Goal: Obtain resource: Download file/media

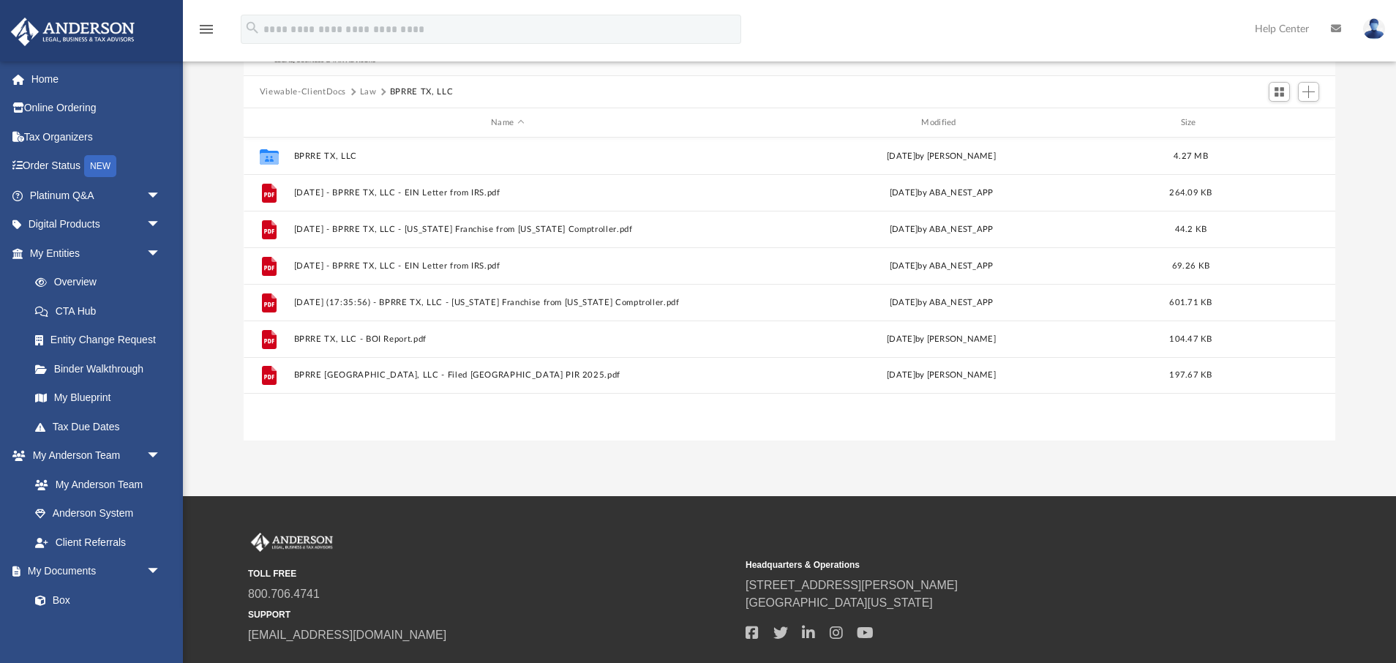
scroll to position [152, 0]
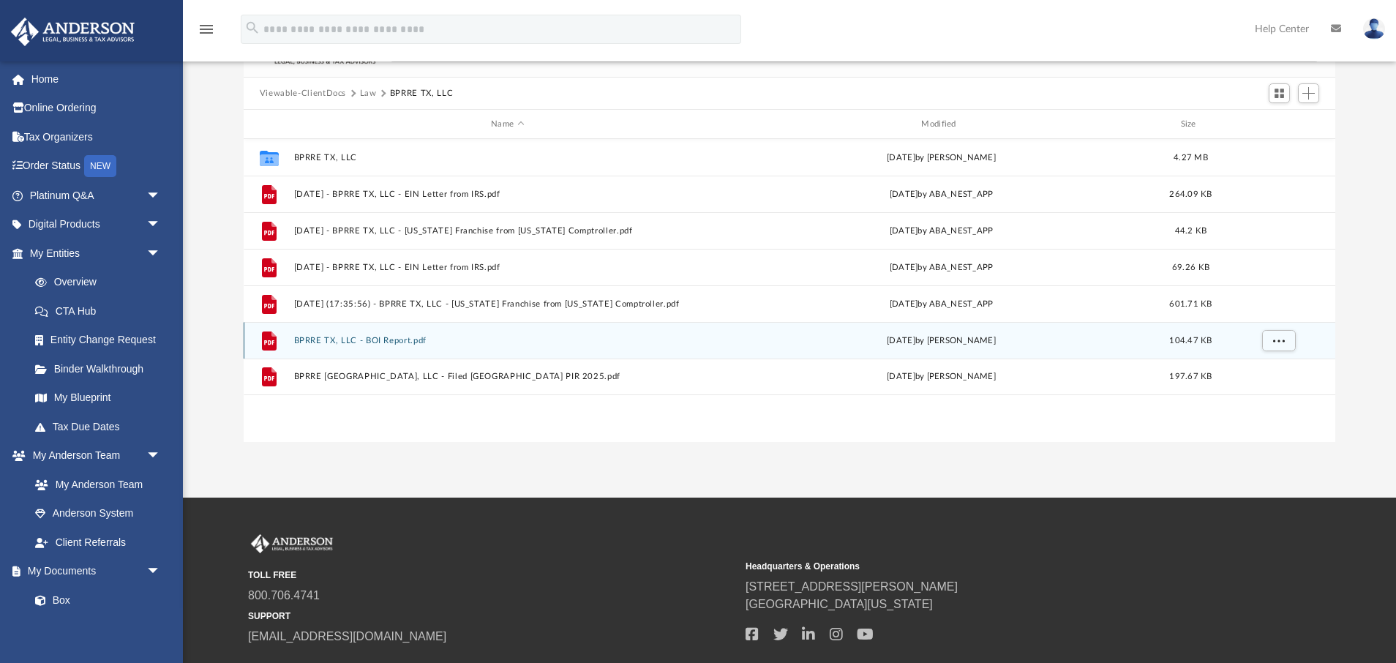
click at [361, 339] on button "BPRRE TX, LLC - BOI Report.pdf" at bounding box center [506, 341] width 427 height 10
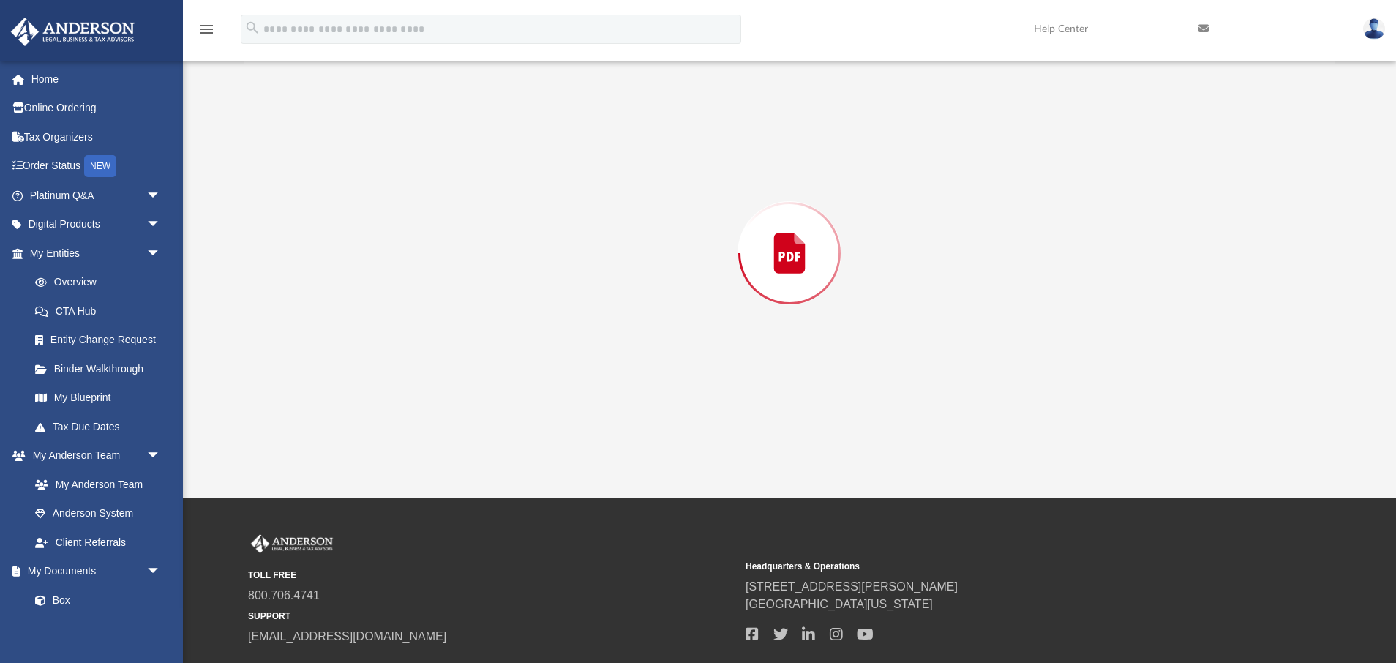
click at [361, 339] on div "Preview" at bounding box center [789, 252] width 1091 height 377
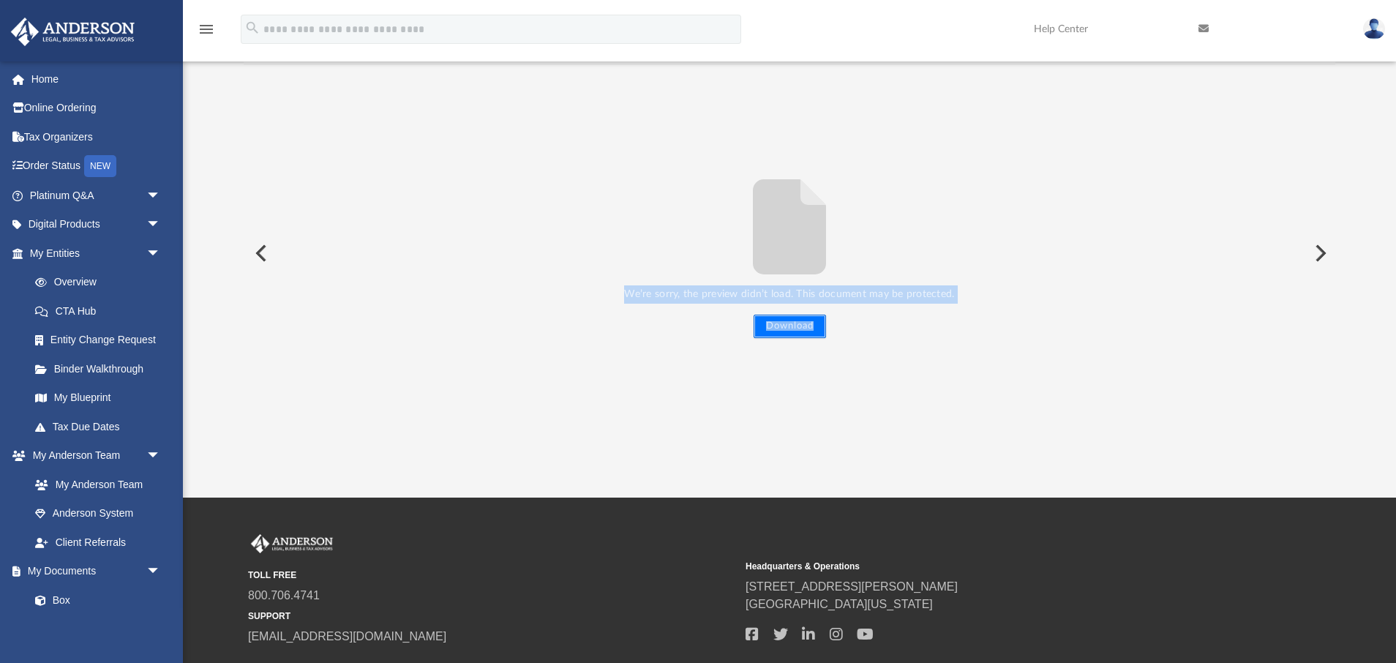
click at [788, 330] on button "Download" at bounding box center [789, 326] width 72 height 23
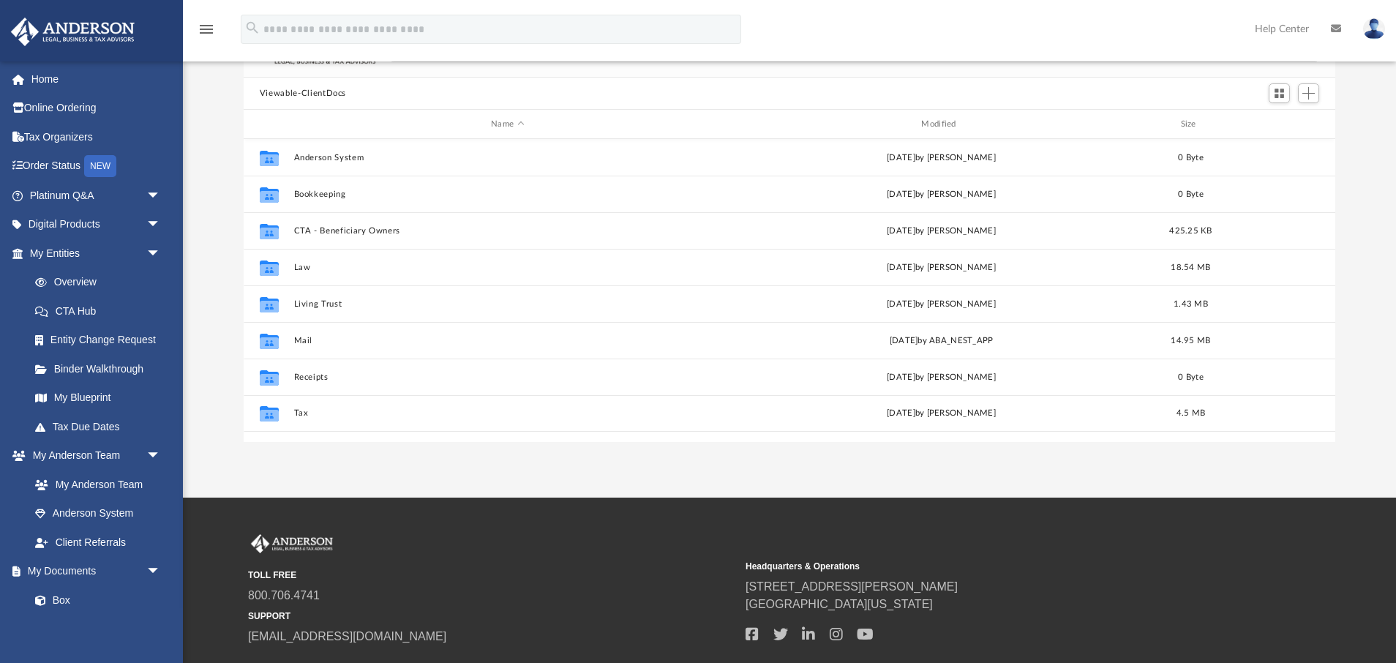
scroll to position [332, 1091]
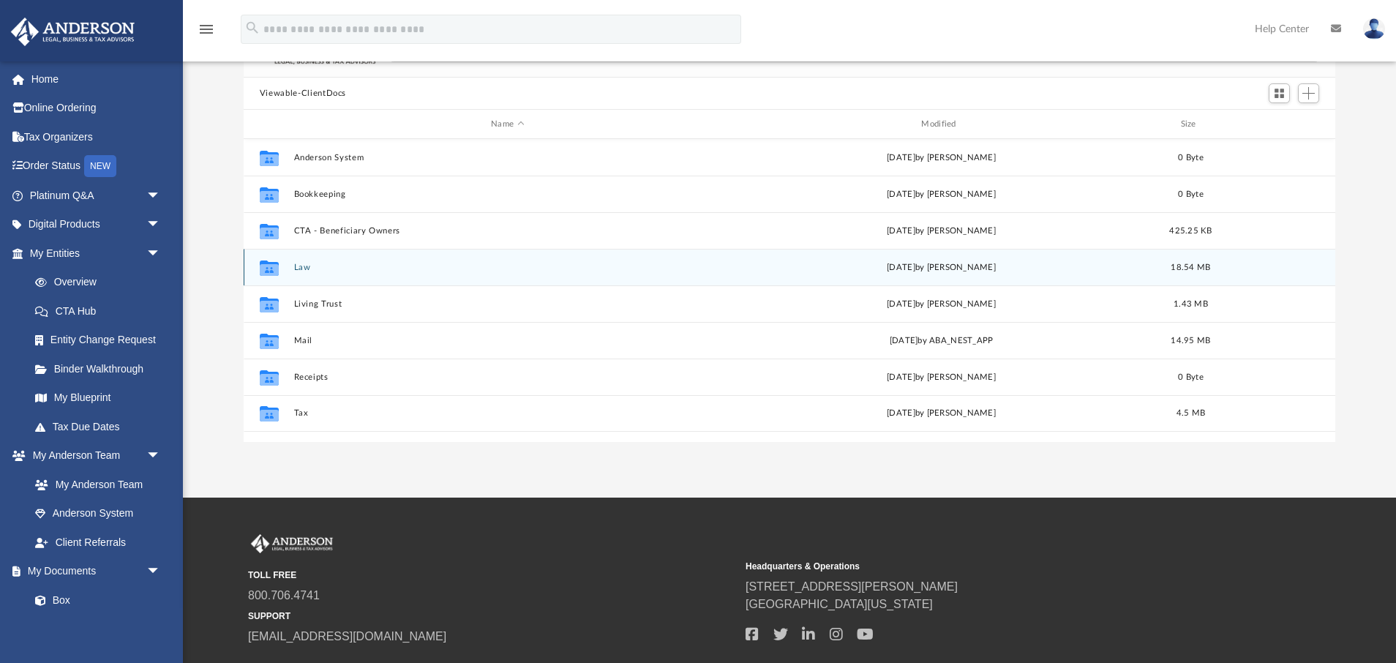
click at [306, 266] on button "Law" at bounding box center [506, 268] width 427 height 10
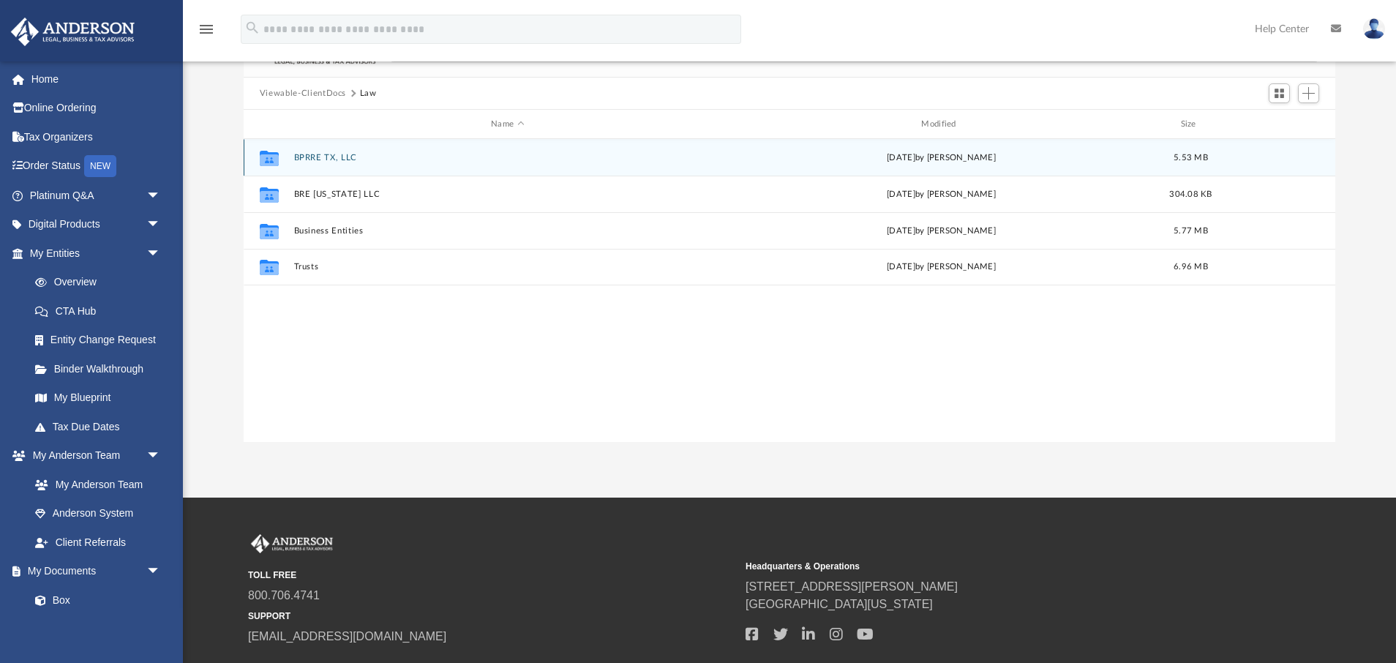
click at [330, 156] on button "BPRRE TX, LLC" at bounding box center [506, 158] width 427 height 10
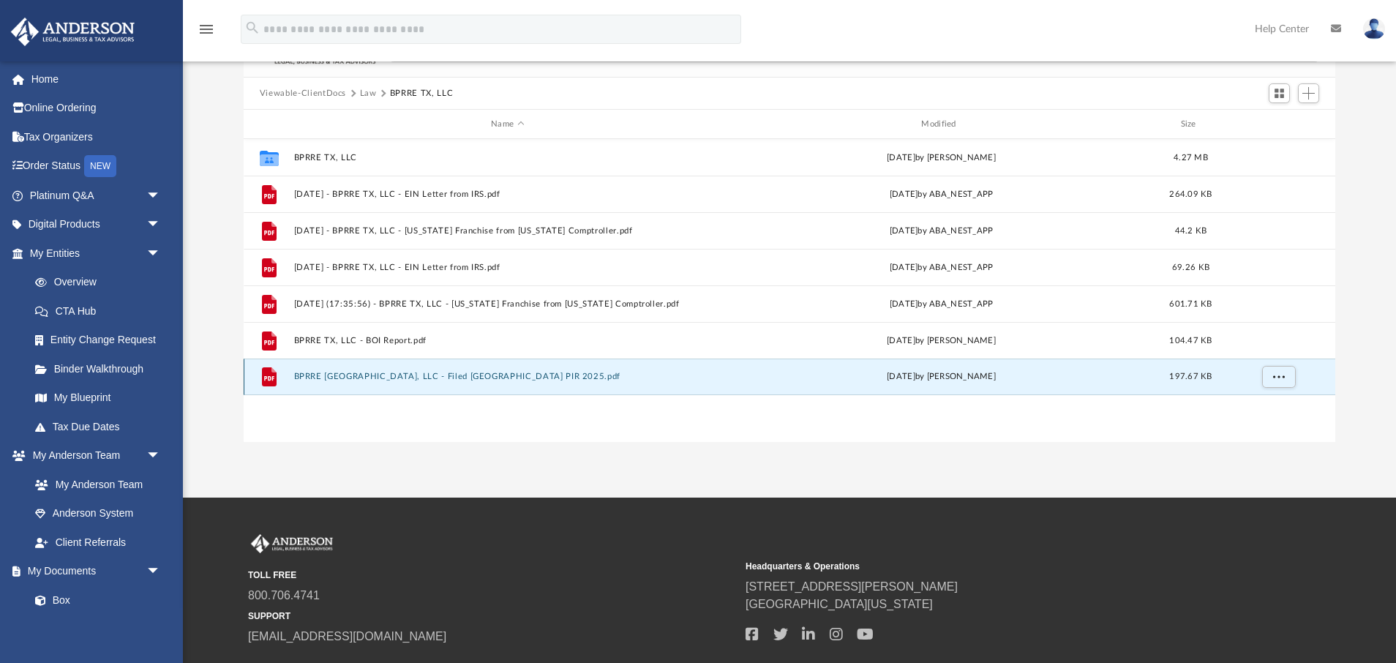
click at [364, 380] on button "BPRRE TX, LLC - Filed TX PIR 2025.pdf" at bounding box center [506, 377] width 427 height 10
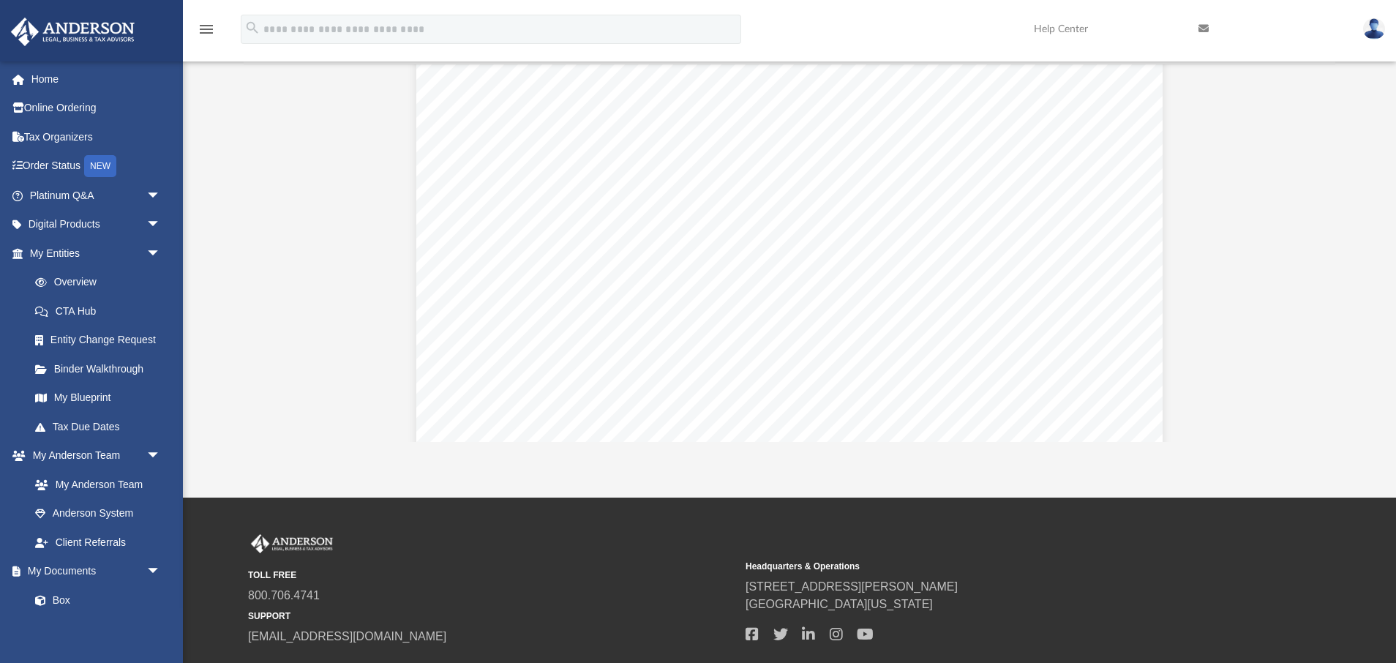
scroll to position [1328, 0]
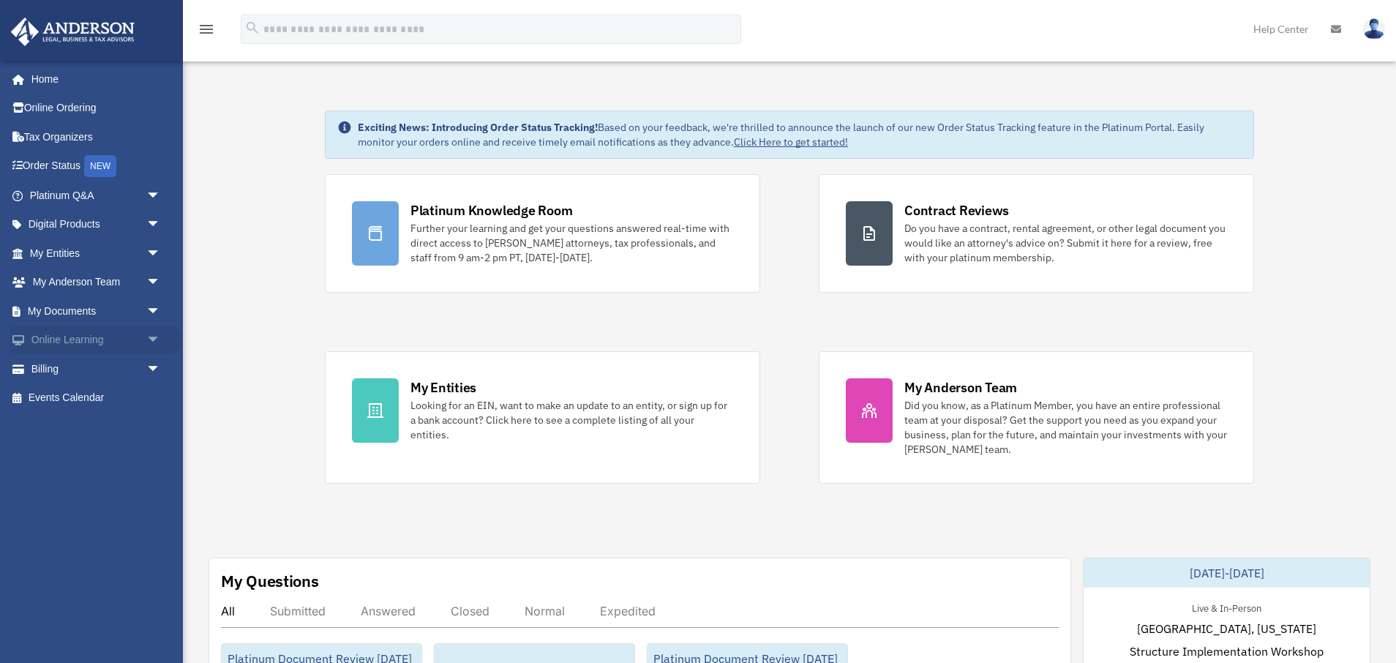
scroll to position [26, 0]
click at [156, 309] on span "arrow_drop_down" at bounding box center [160, 311] width 29 height 30
click at [102, 345] on link "Box" at bounding box center [101, 340] width 162 height 29
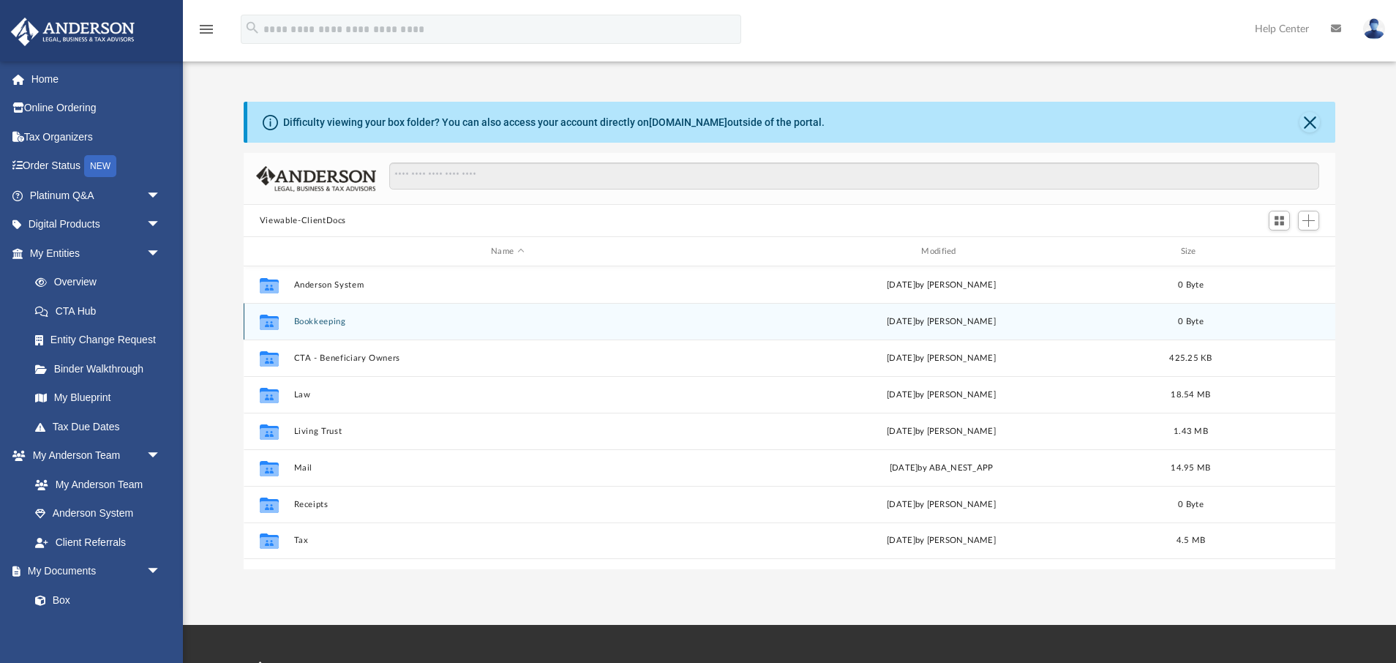
scroll to position [332, 1091]
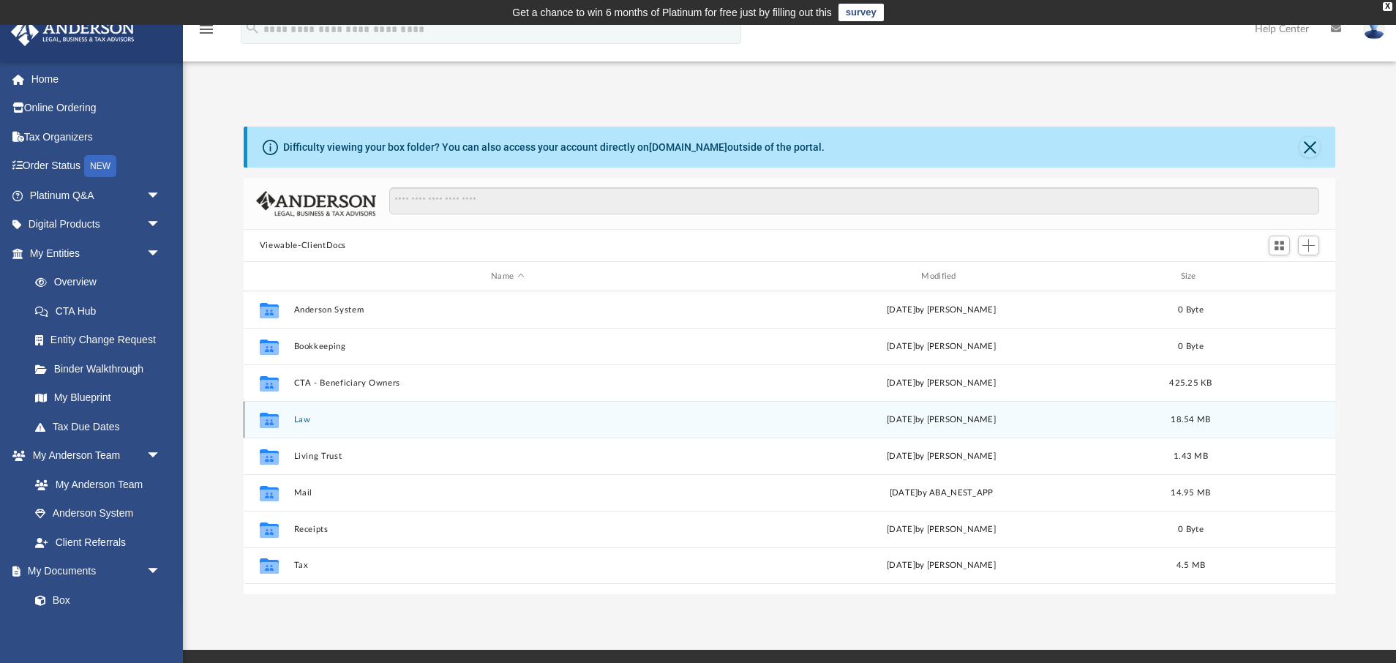
click at [297, 417] on button "Law" at bounding box center [506, 420] width 427 height 10
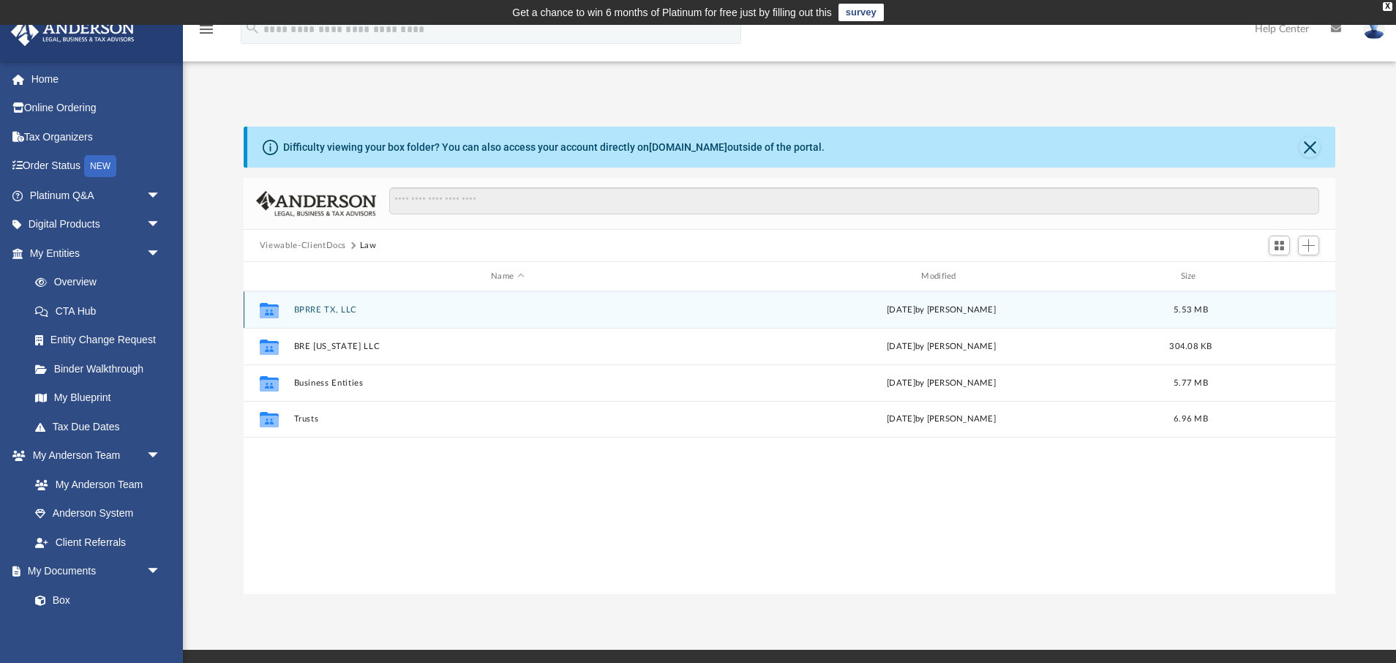
click at [318, 311] on button "BPRRE TX, LLC" at bounding box center [506, 310] width 427 height 10
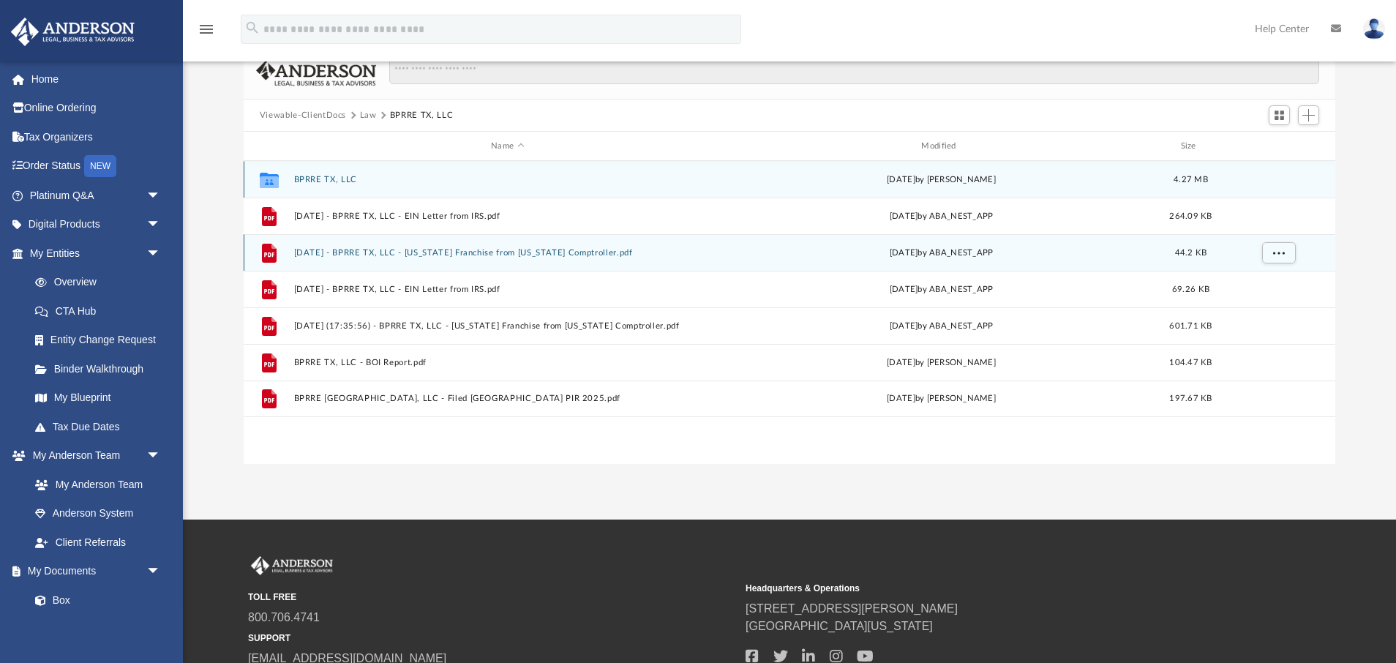
scroll to position [137, 0]
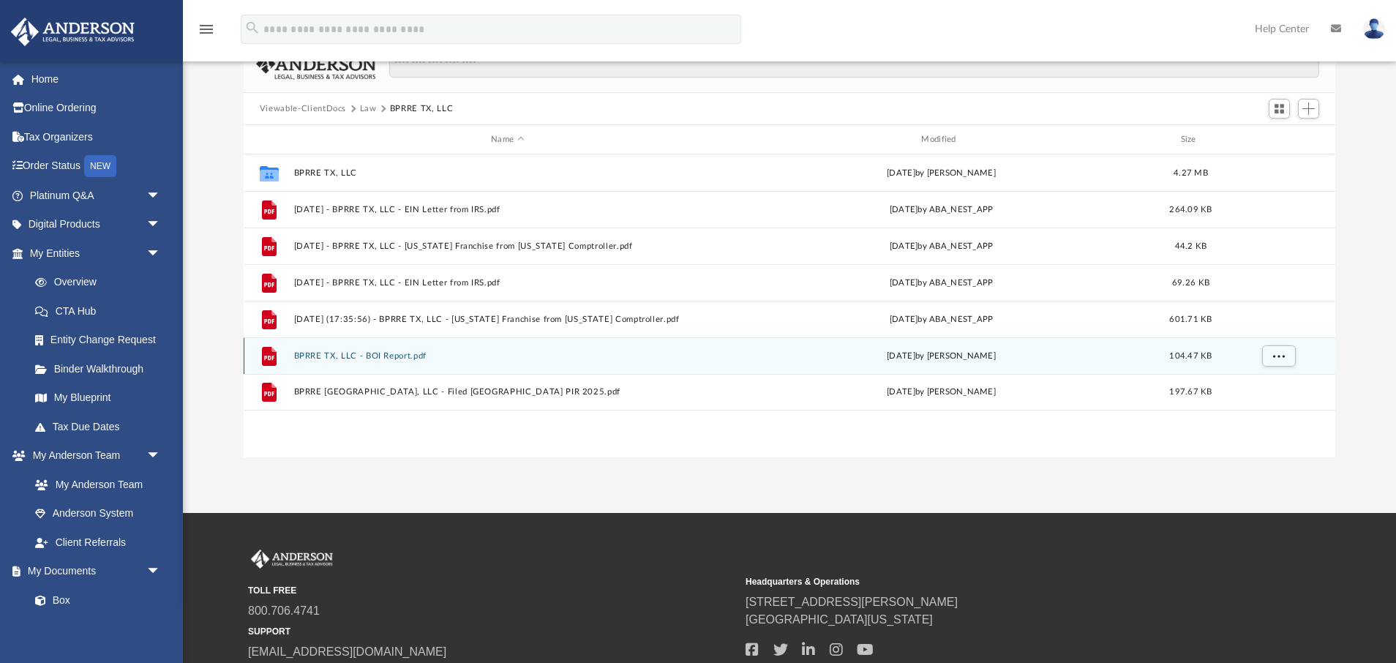
click at [329, 355] on button "BPRRE TX, LLC - BOI Report.pdf" at bounding box center [506, 356] width 427 height 10
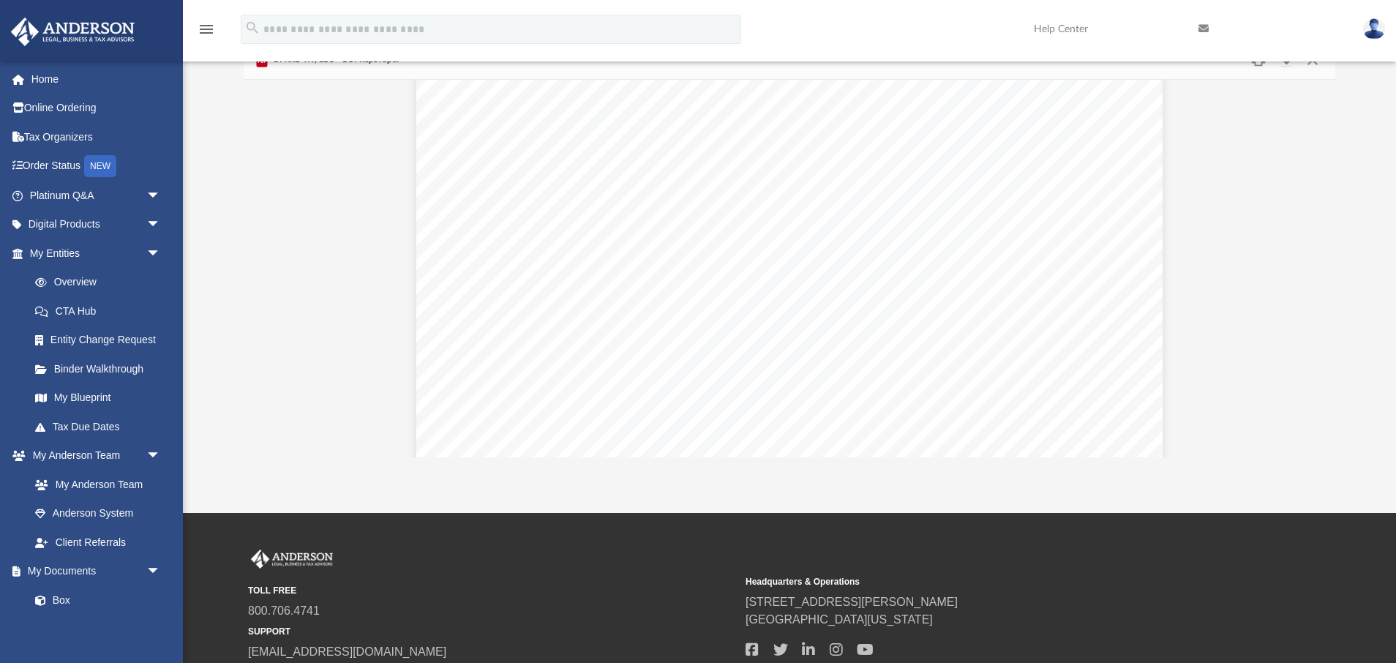
scroll to position [0, 0]
click at [93, 396] on link "My Blueprint" at bounding box center [101, 397] width 162 height 29
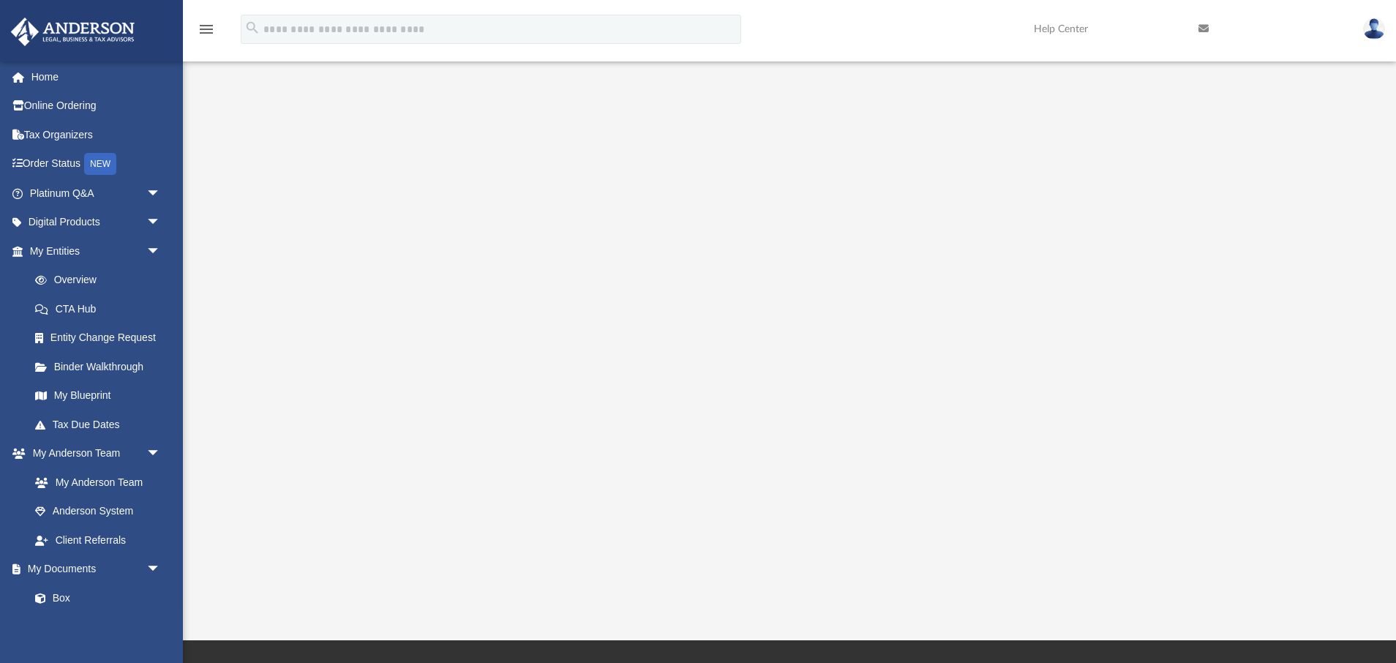
scroll to position [123, 0]
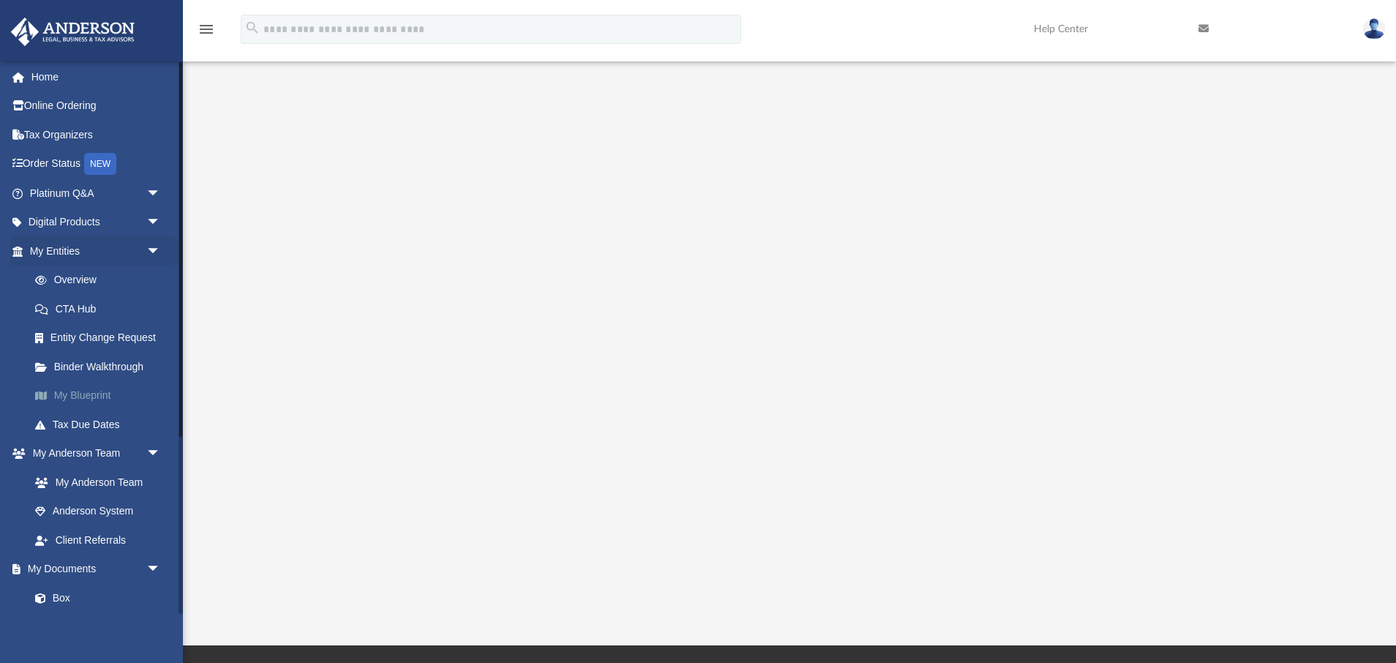
click at [50, 394] on span at bounding box center [48, 396] width 11 height 10
click at [43, 394] on span at bounding box center [48, 396] width 11 height 10
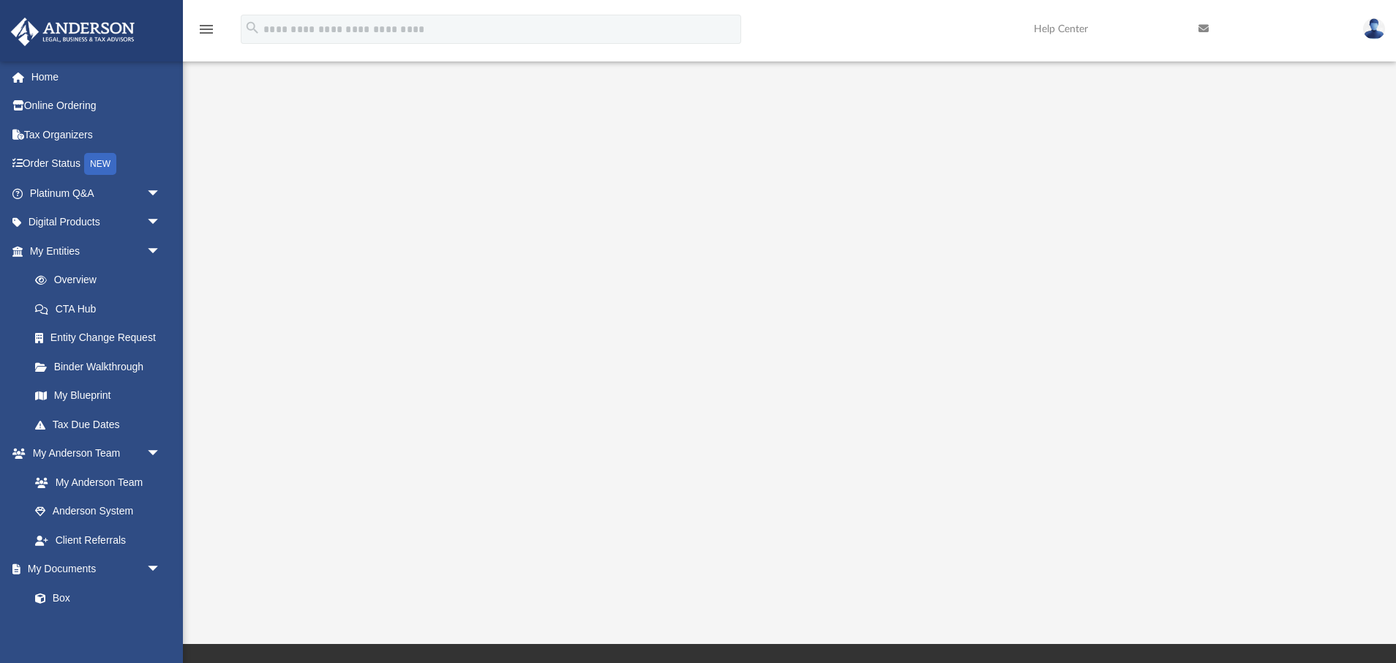
click at [206, 26] on icon "menu" at bounding box center [206, 29] width 18 height 18
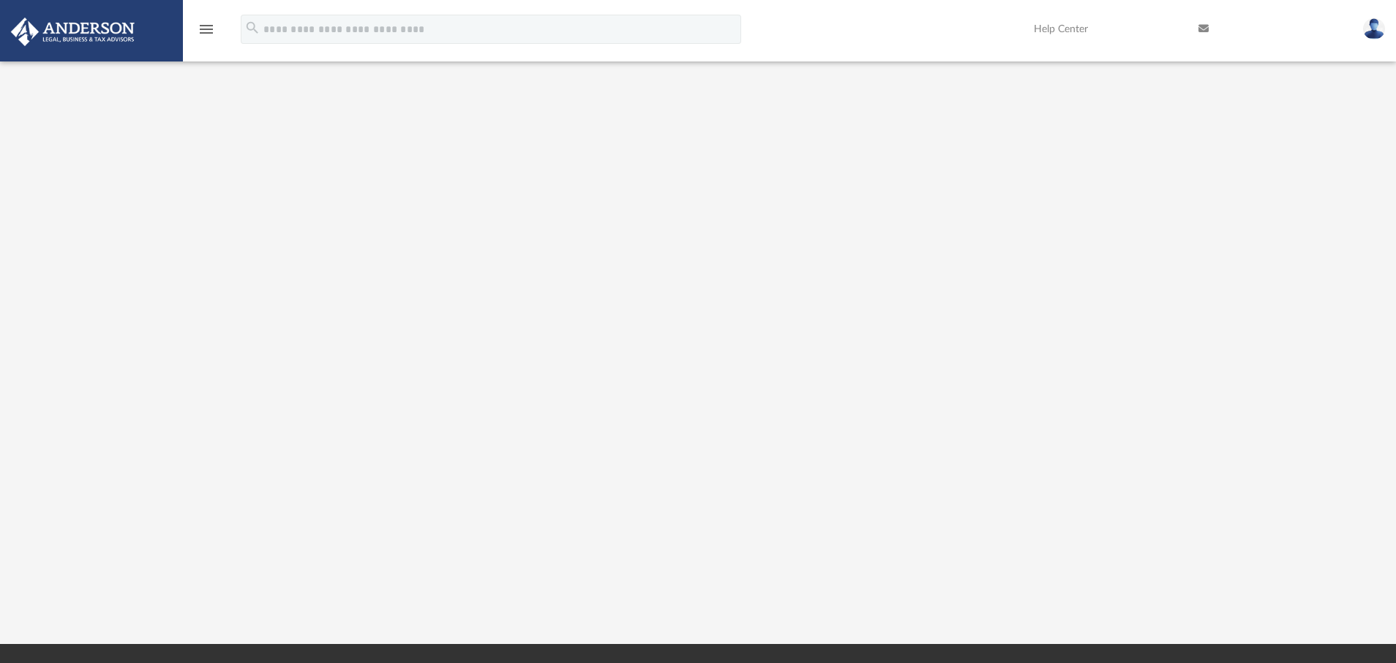
click at [206, 26] on icon "menu" at bounding box center [206, 29] width 18 height 18
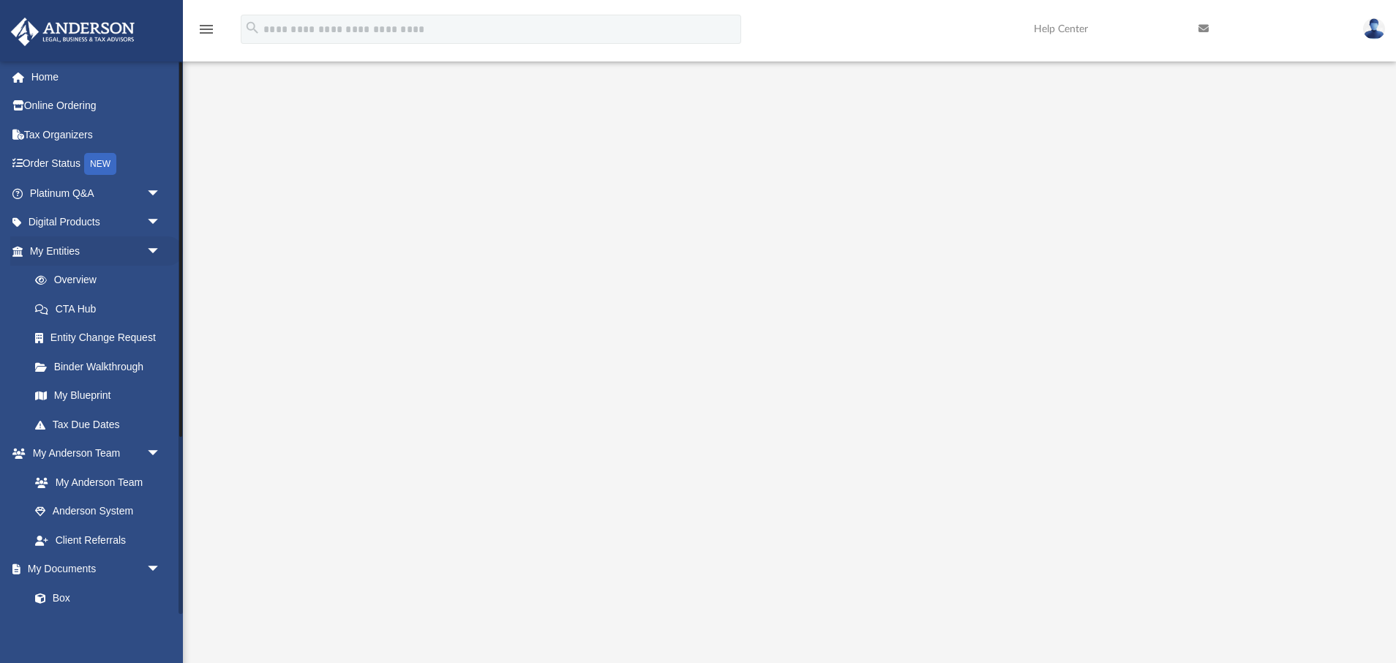
scroll to position [0, 0]
click at [85, 282] on link "Overview" at bounding box center [101, 282] width 162 height 29
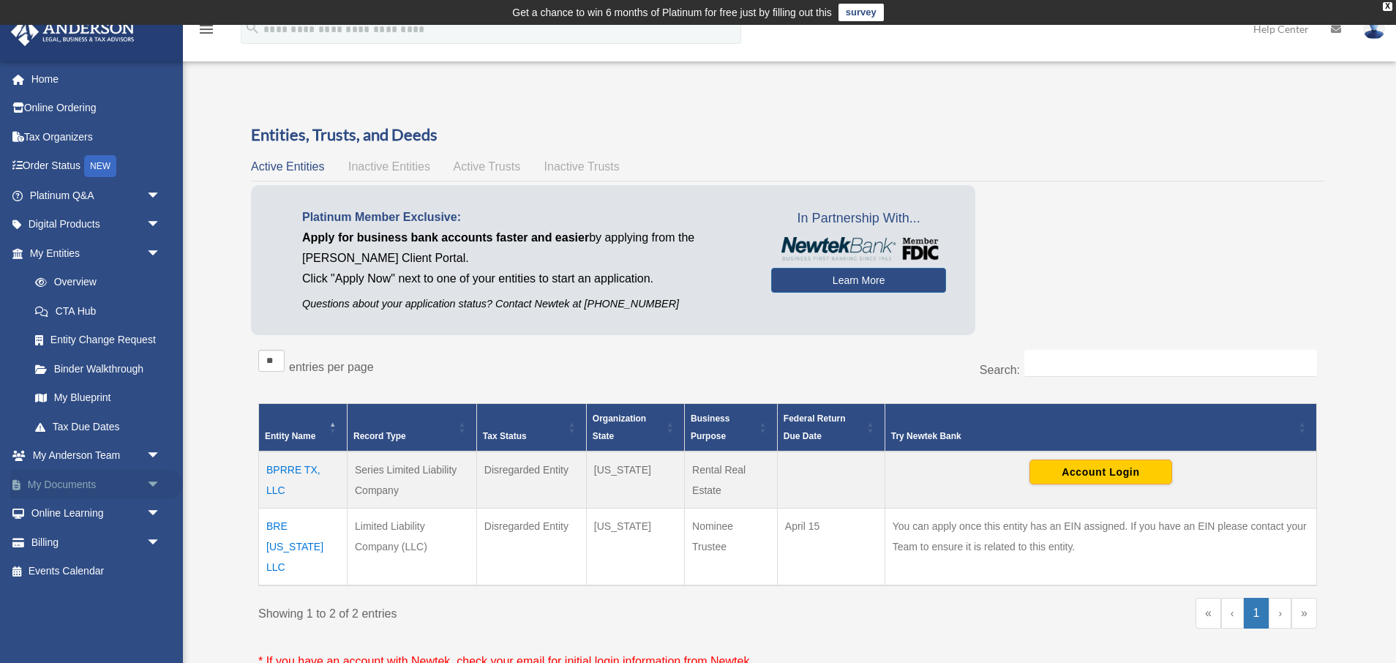
click at [0, 0] on div "x" at bounding box center [0, 0] width 0 height 0
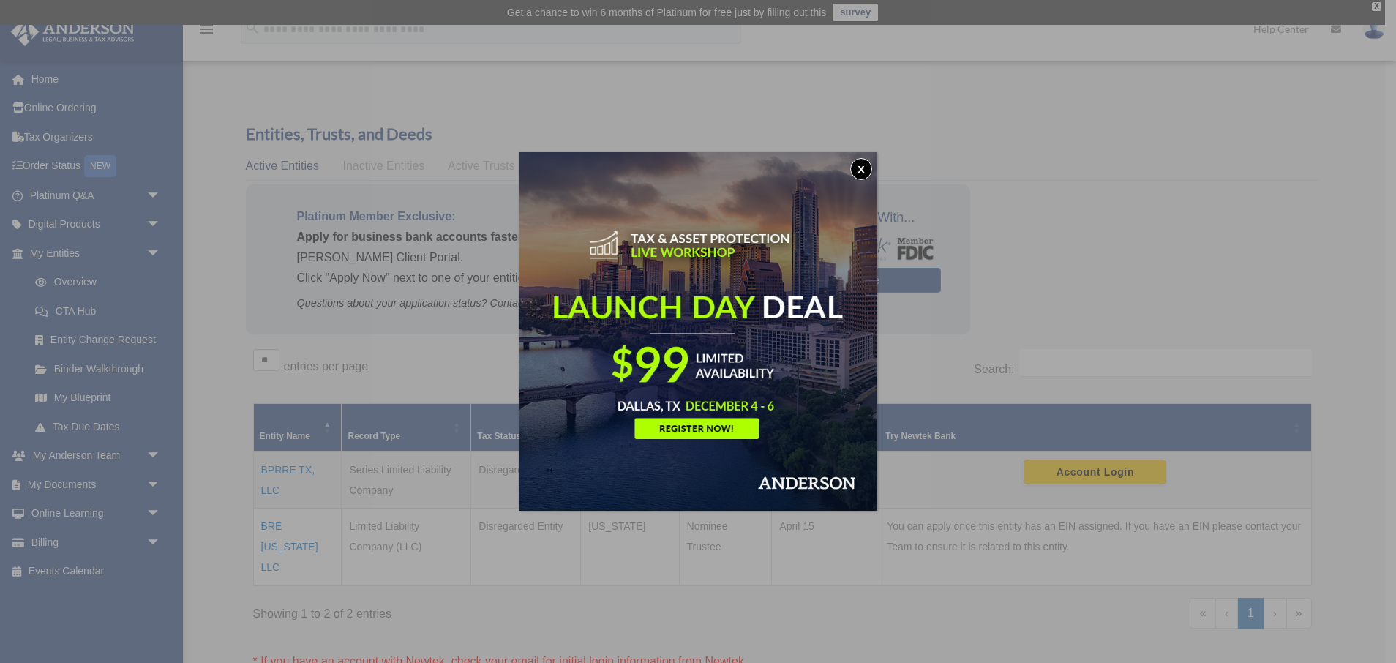
click at [855, 166] on button "x" at bounding box center [861, 169] width 22 height 22
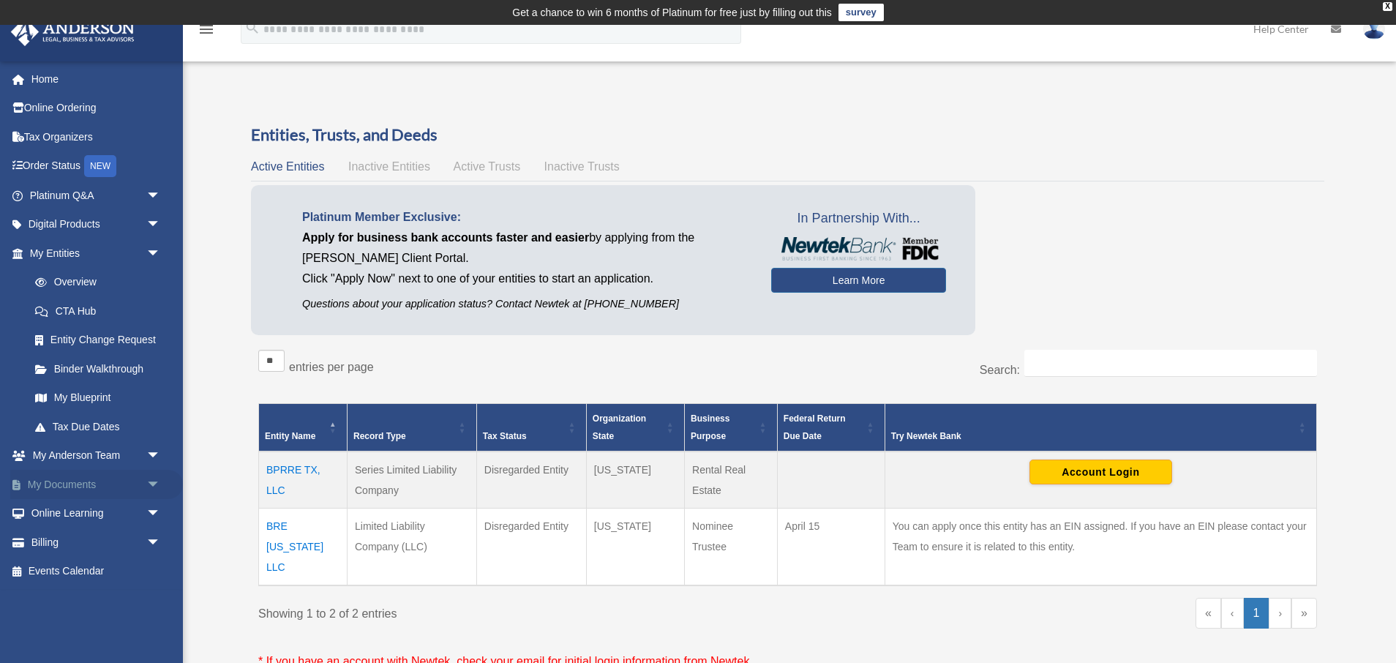
click at [151, 475] on span "arrow_drop_down" at bounding box center [160, 485] width 29 height 30
click at [72, 516] on link "Box" at bounding box center [101, 513] width 162 height 29
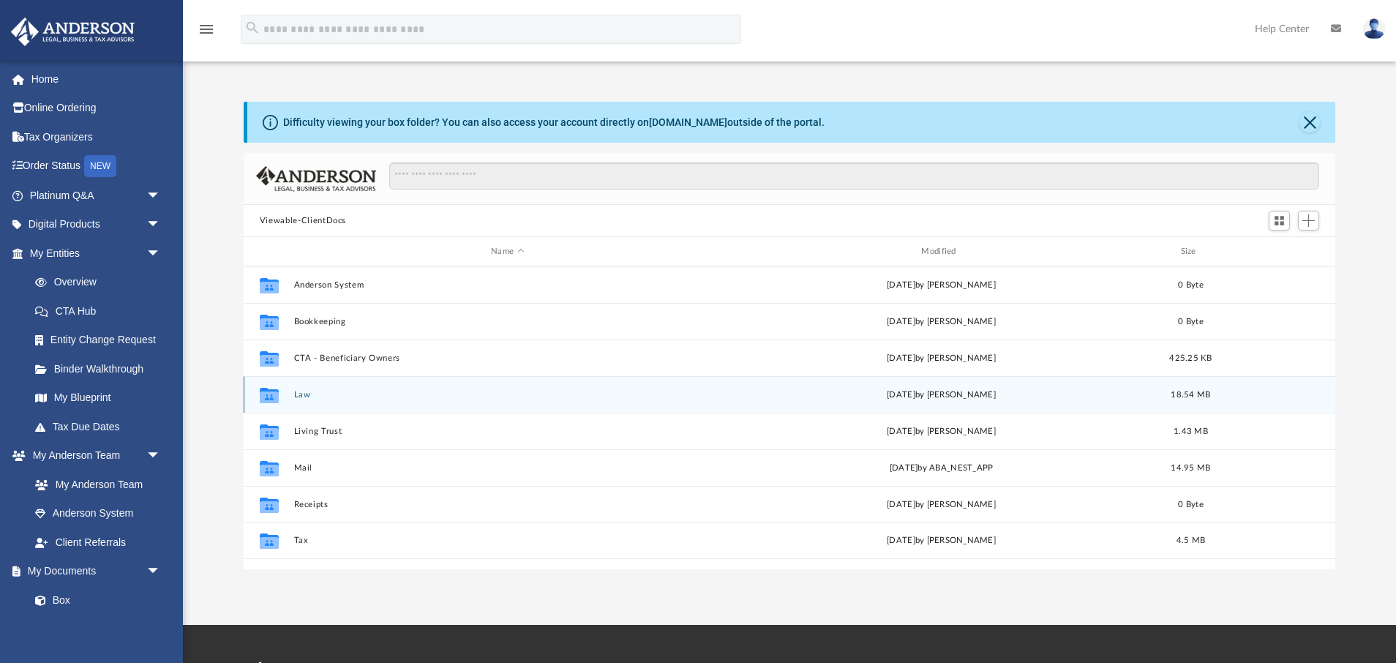
scroll to position [332, 1091]
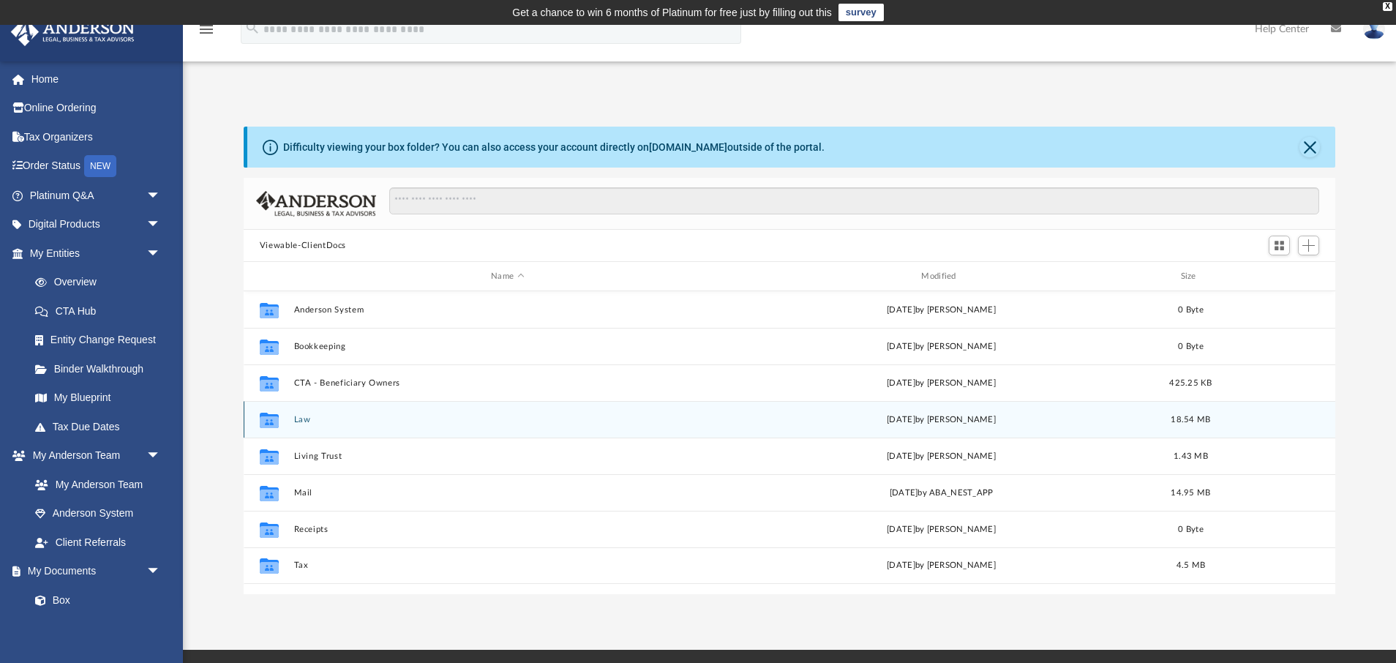
click at [299, 417] on button "Law" at bounding box center [506, 420] width 427 height 10
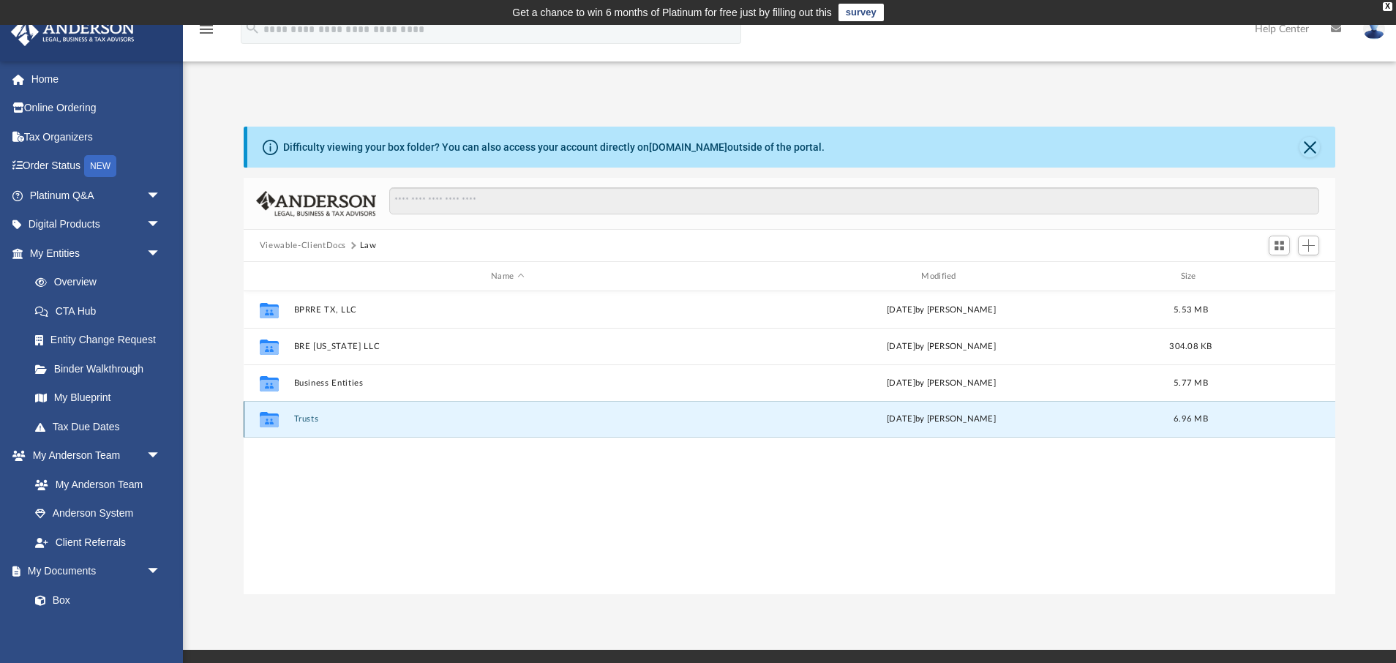
click at [299, 417] on button "Trusts" at bounding box center [506, 419] width 427 height 10
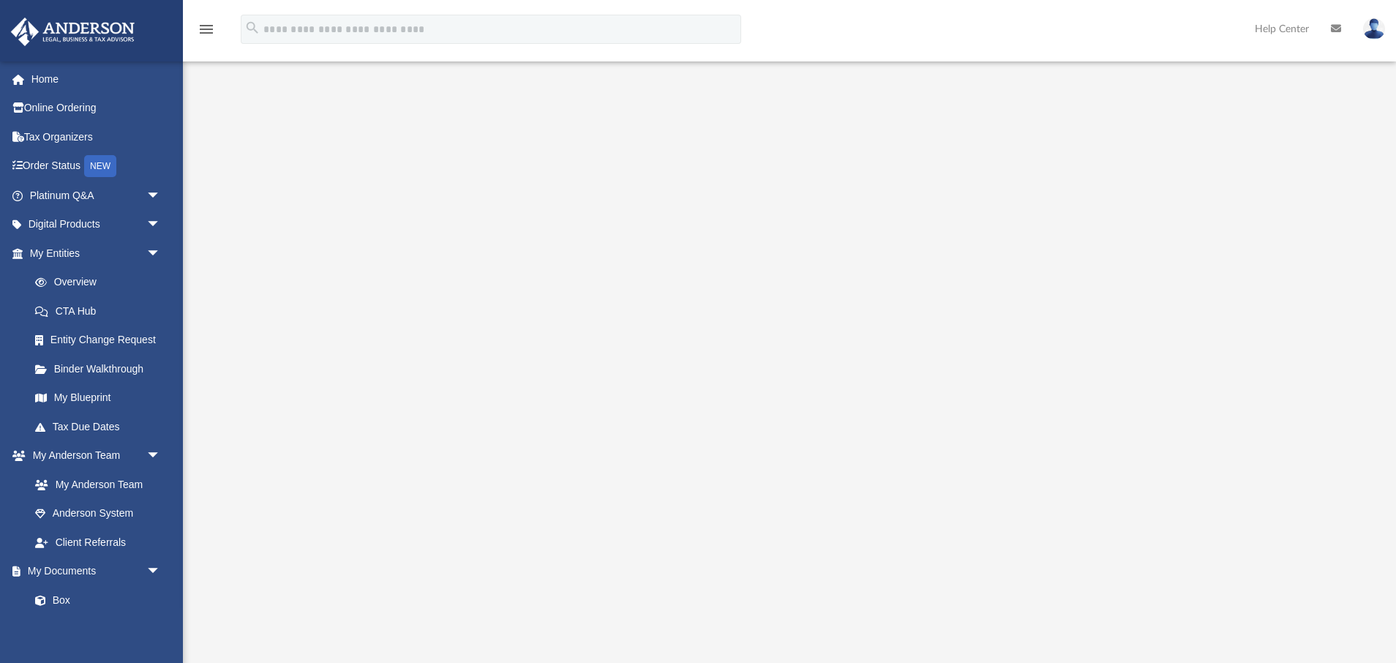
scroll to position [65, 0]
click at [62, 598] on link "Box" at bounding box center [101, 599] width 162 height 29
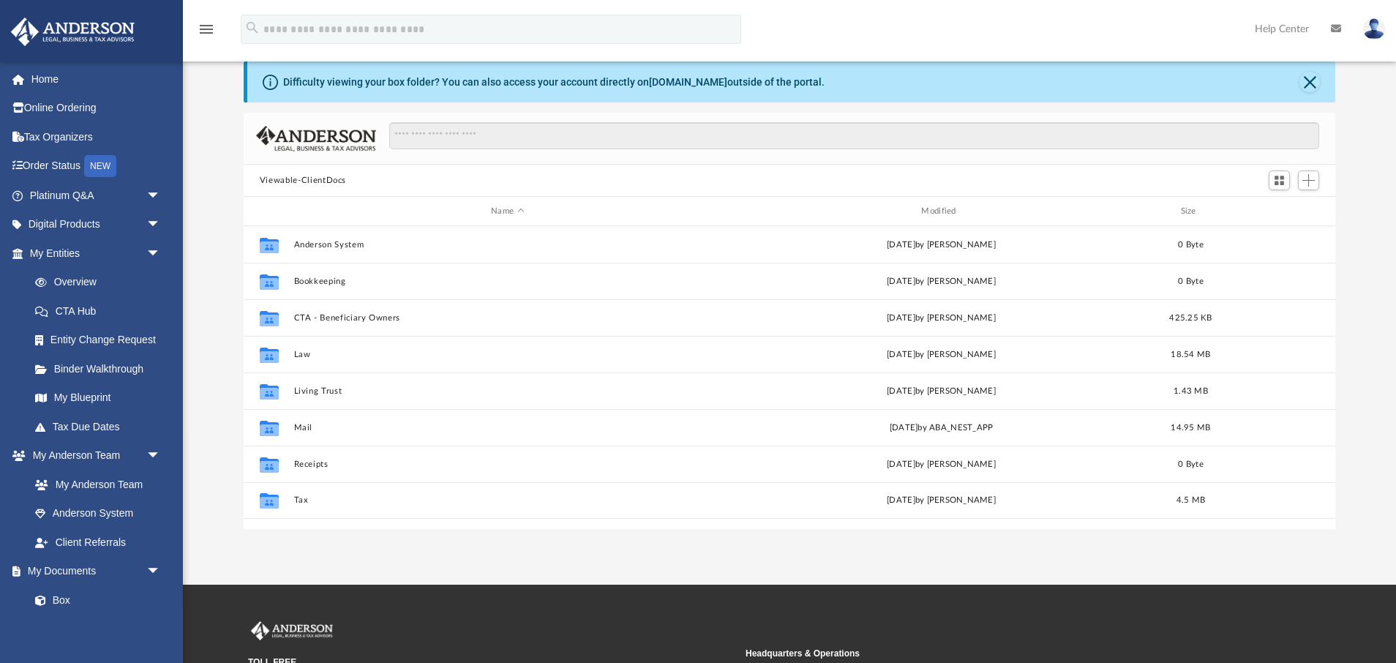
scroll to position [332, 1091]
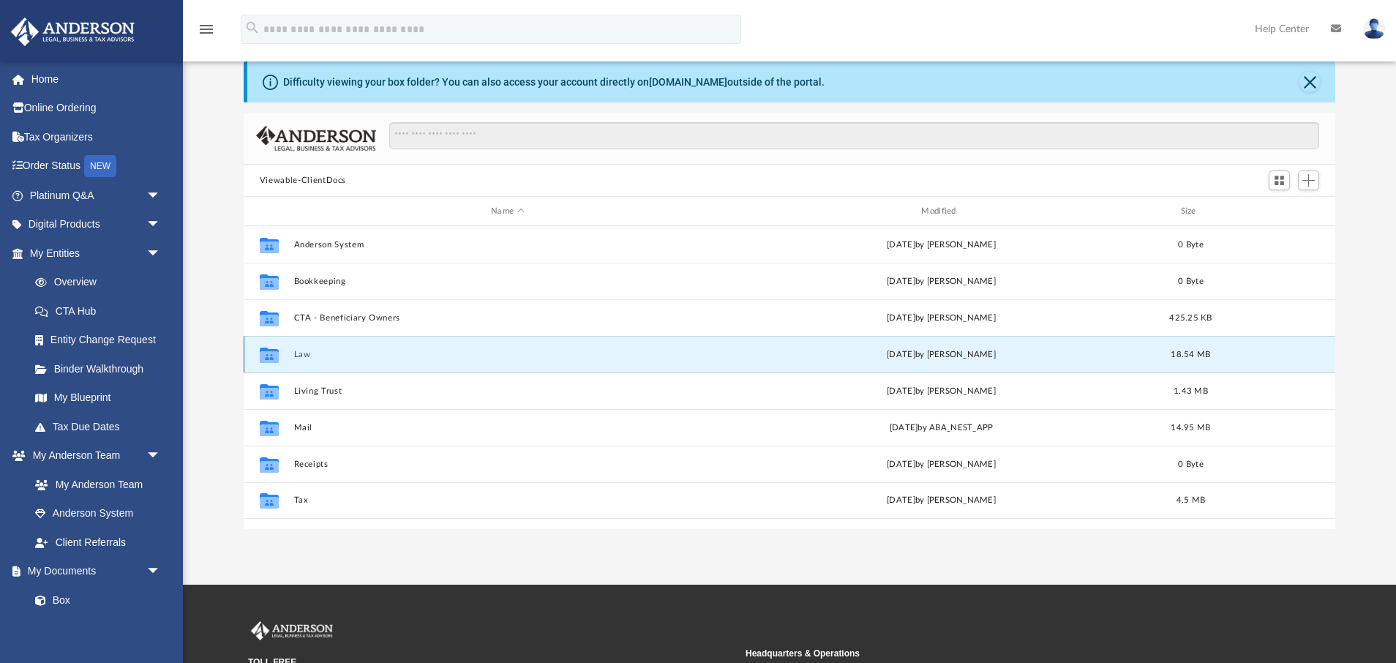
click at [296, 351] on button "Law" at bounding box center [506, 355] width 427 height 10
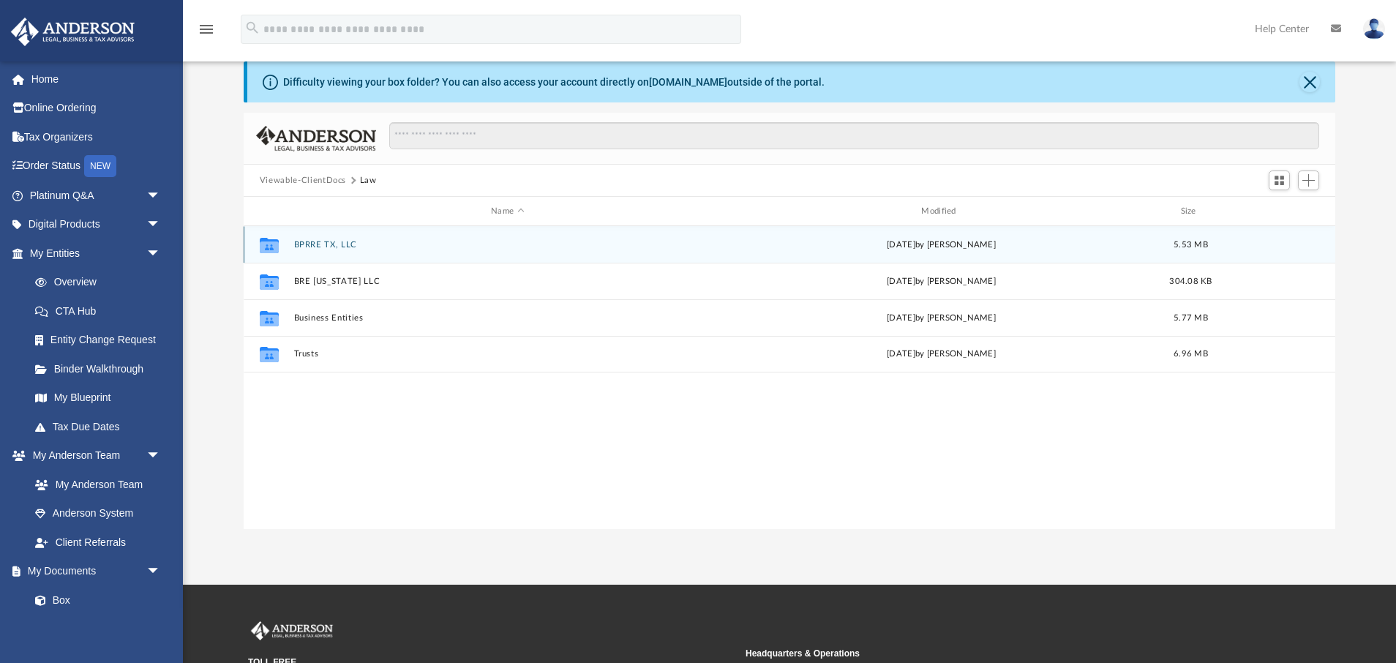
click at [318, 240] on button "BPRRE TX, LLC" at bounding box center [506, 245] width 427 height 10
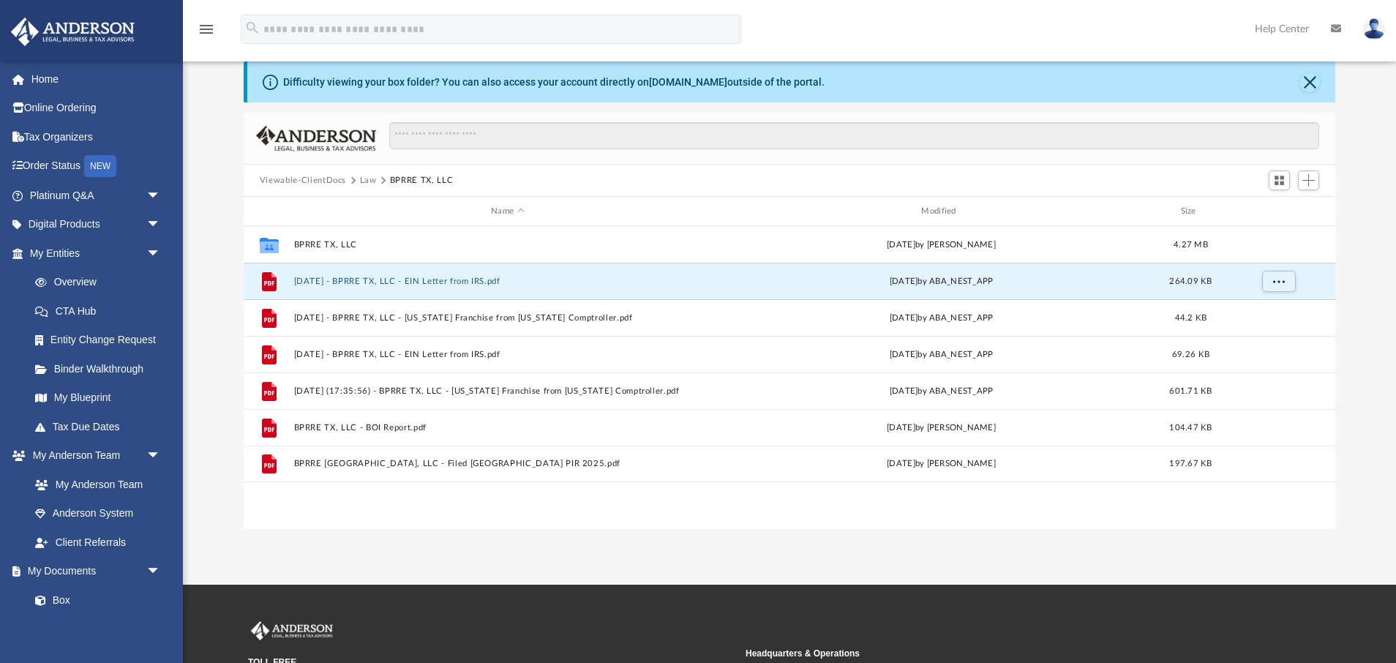
drag, startPoint x: 328, startPoint y: 281, endPoint x: -754, endPoint y: 369, distance: 1086.1
click at [0, 369] on html "X Get a chance to win 6 months of Platinum for free just by filling out this su…" at bounding box center [698, 390] width 1396 height 911
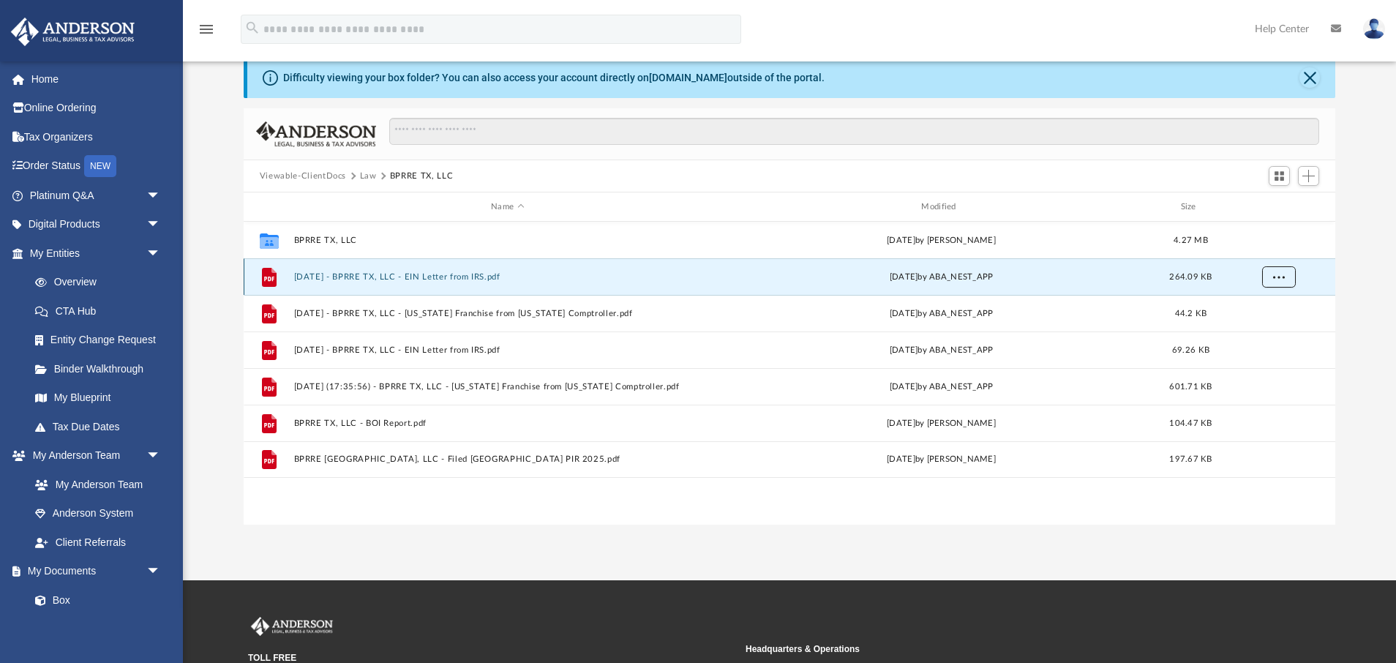
click at [1279, 279] on span "More options" at bounding box center [1278, 276] width 12 height 8
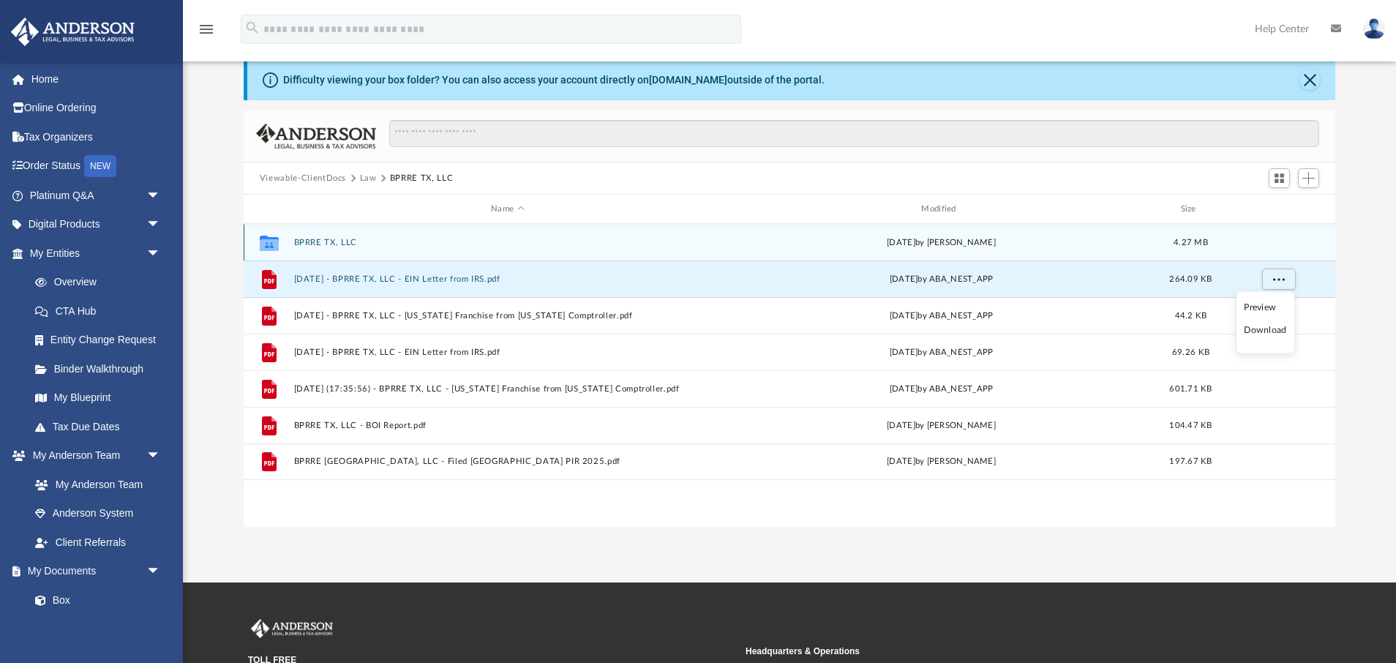
click at [1280, 240] on div "Collaborated Folder BPRRE TX, LLC [DATE] by [PERSON_NAME] 4.27 MB" at bounding box center [789, 242] width 1091 height 37
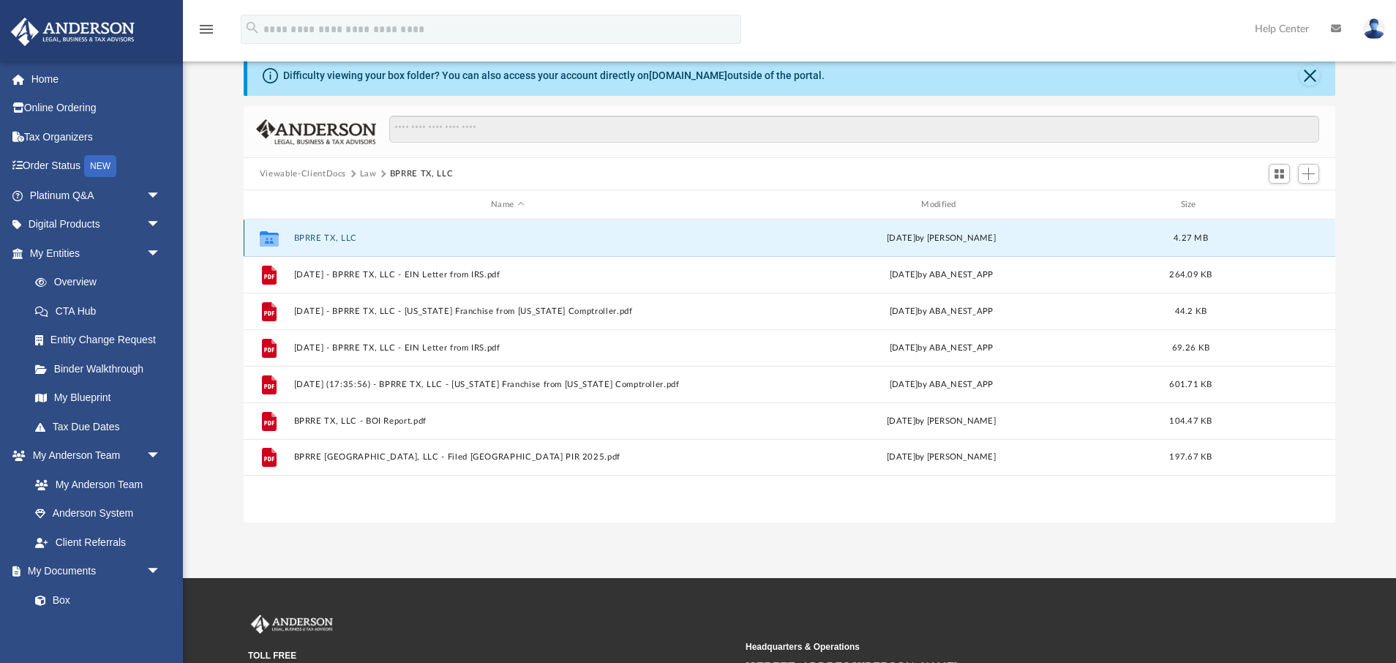
click at [1282, 238] on div "Collaborated Folder BPRRE TX, LLC [DATE] by [PERSON_NAME] 4.27 MB" at bounding box center [789, 237] width 1091 height 37
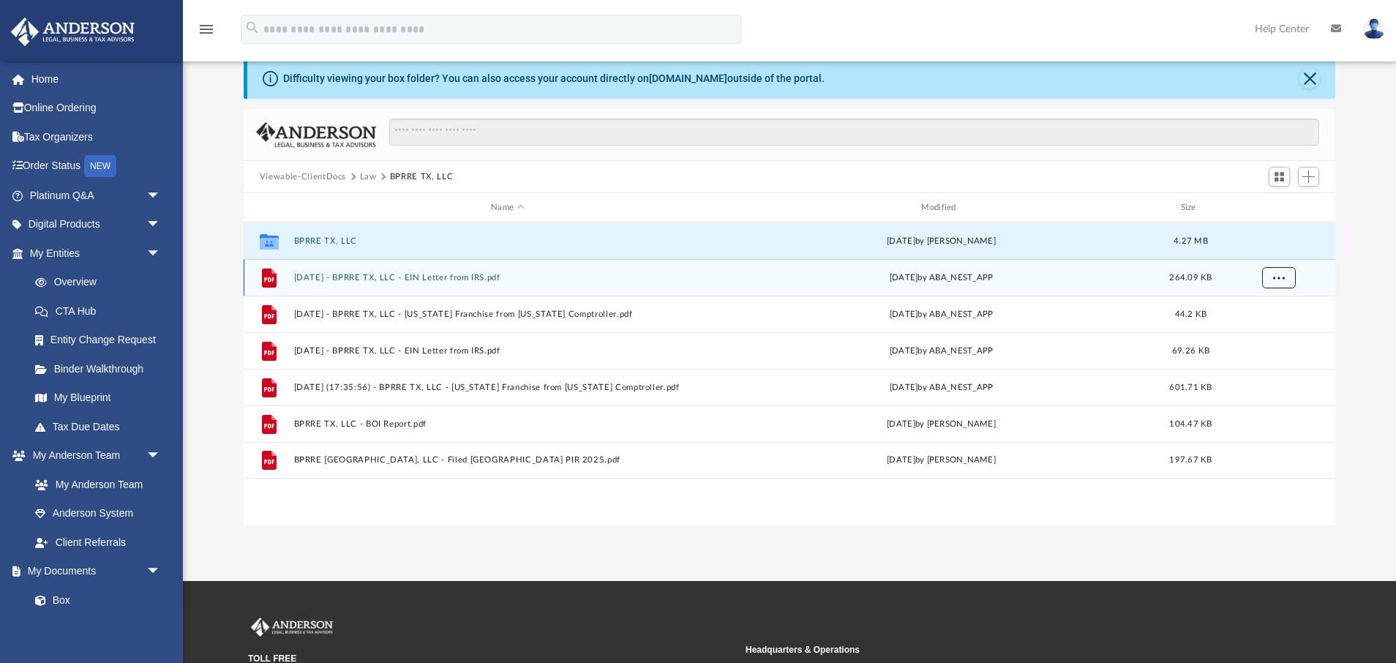
click at [1279, 277] on span "More options" at bounding box center [1278, 277] width 12 height 8
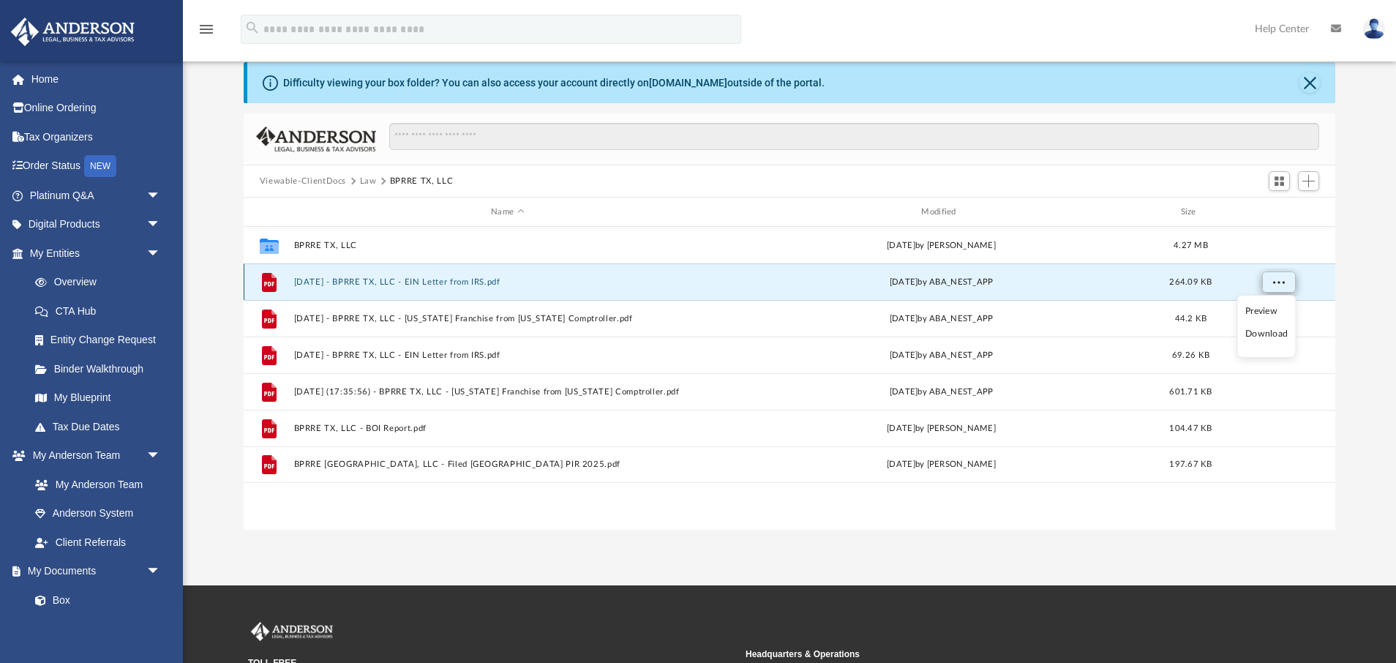
scroll to position [63, 0]
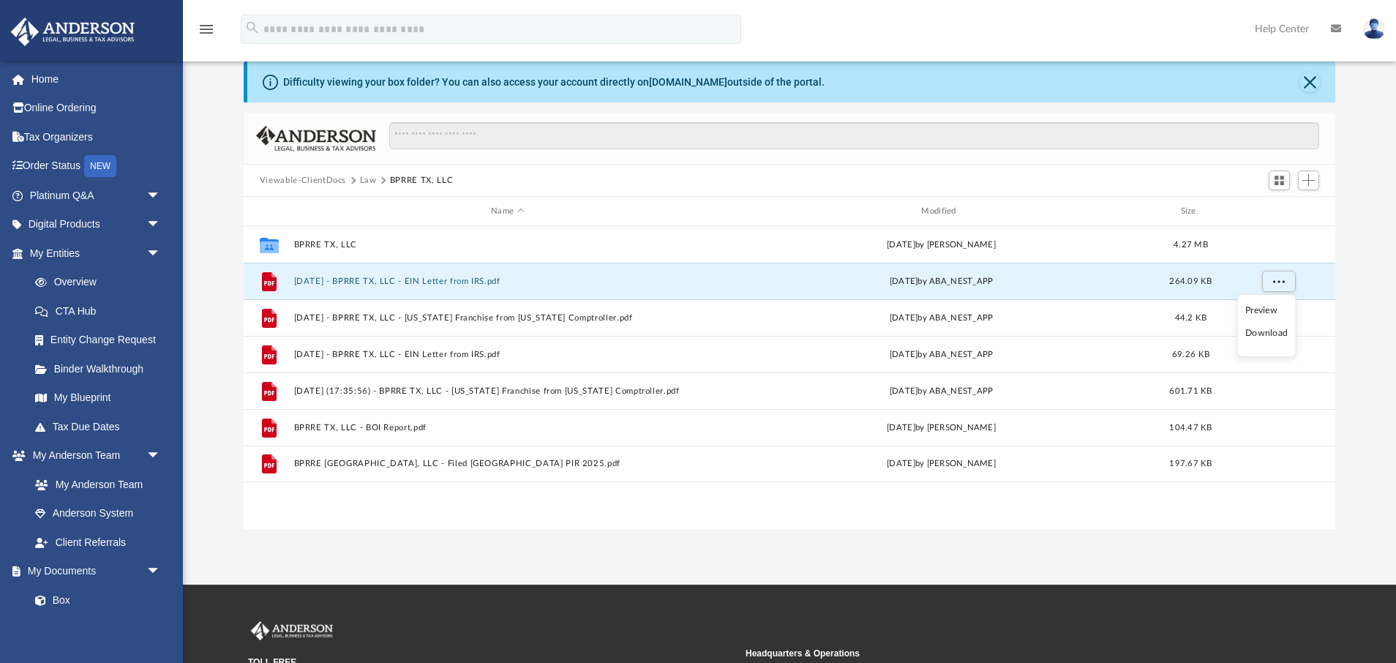
click at [1264, 336] on li "Download" at bounding box center [1266, 333] width 42 height 15
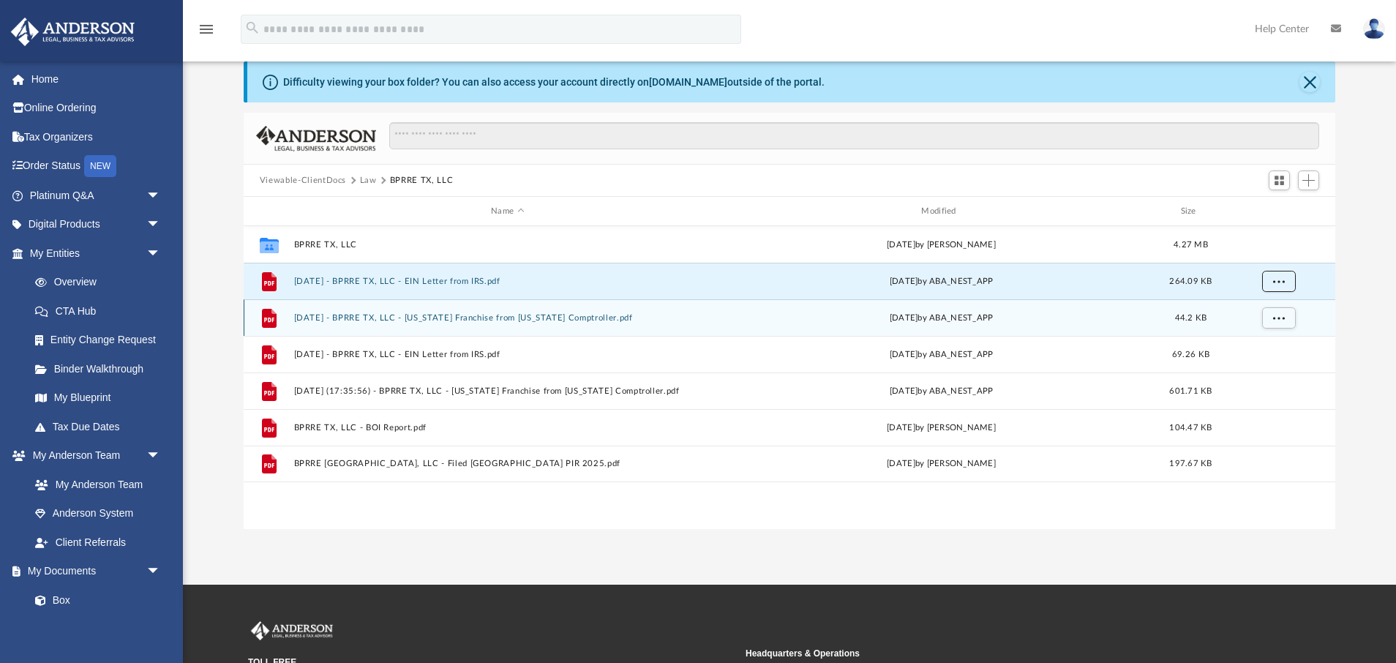
scroll to position [62, 0]
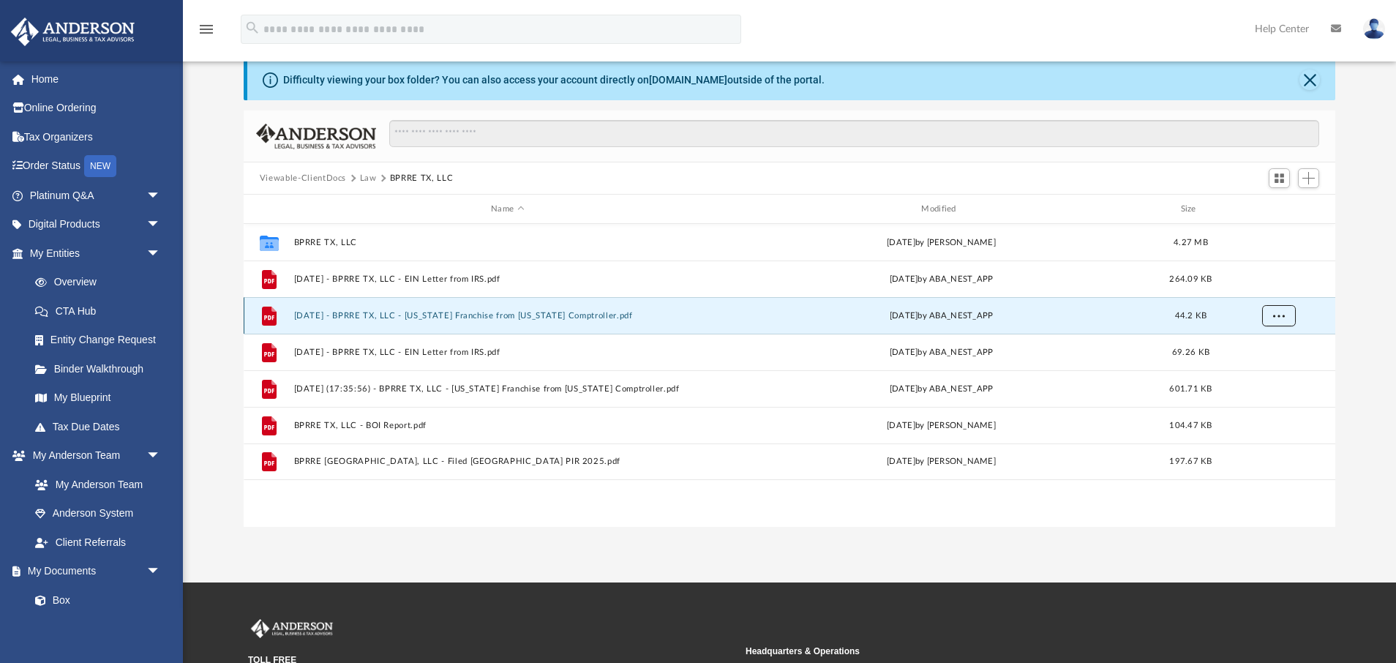
click at [1279, 315] on span "More options" at bounding box center [1278, 315] width 12 height 8
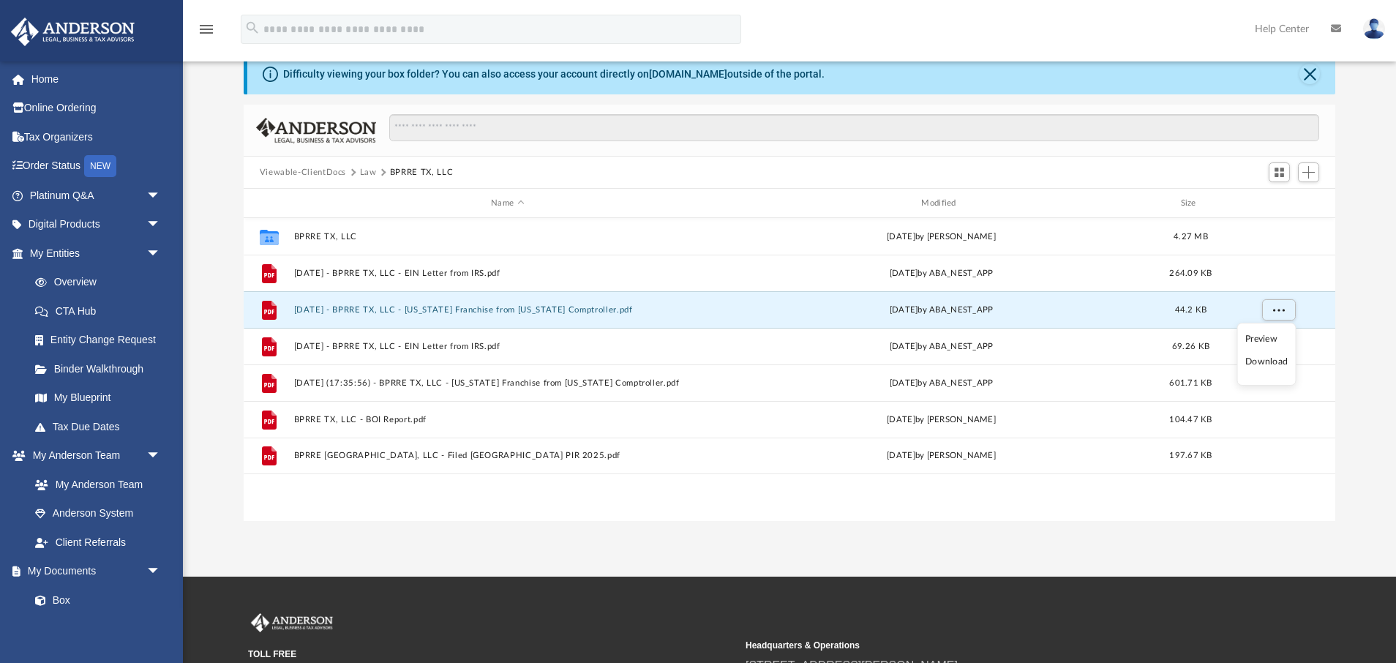
click at [1267, 369] on li "Download" at bounding box center [1266, 361] width 42 height 15
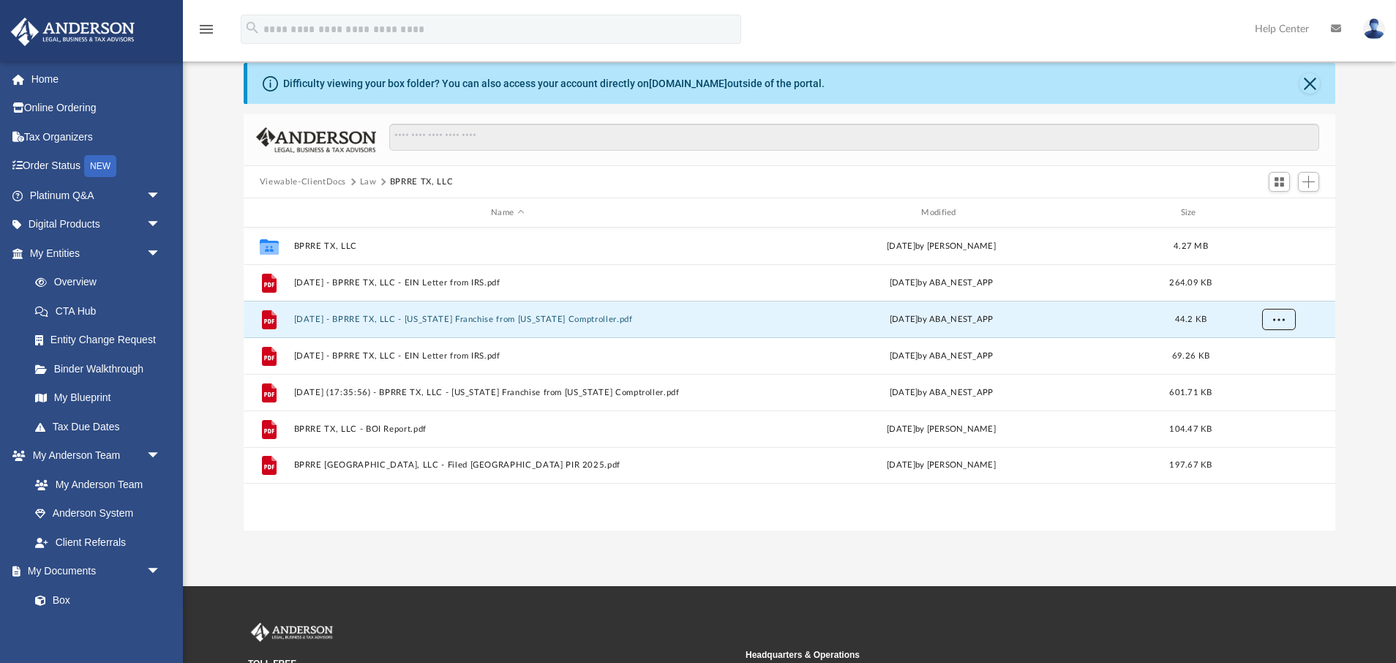
scroll to position [54, 0]
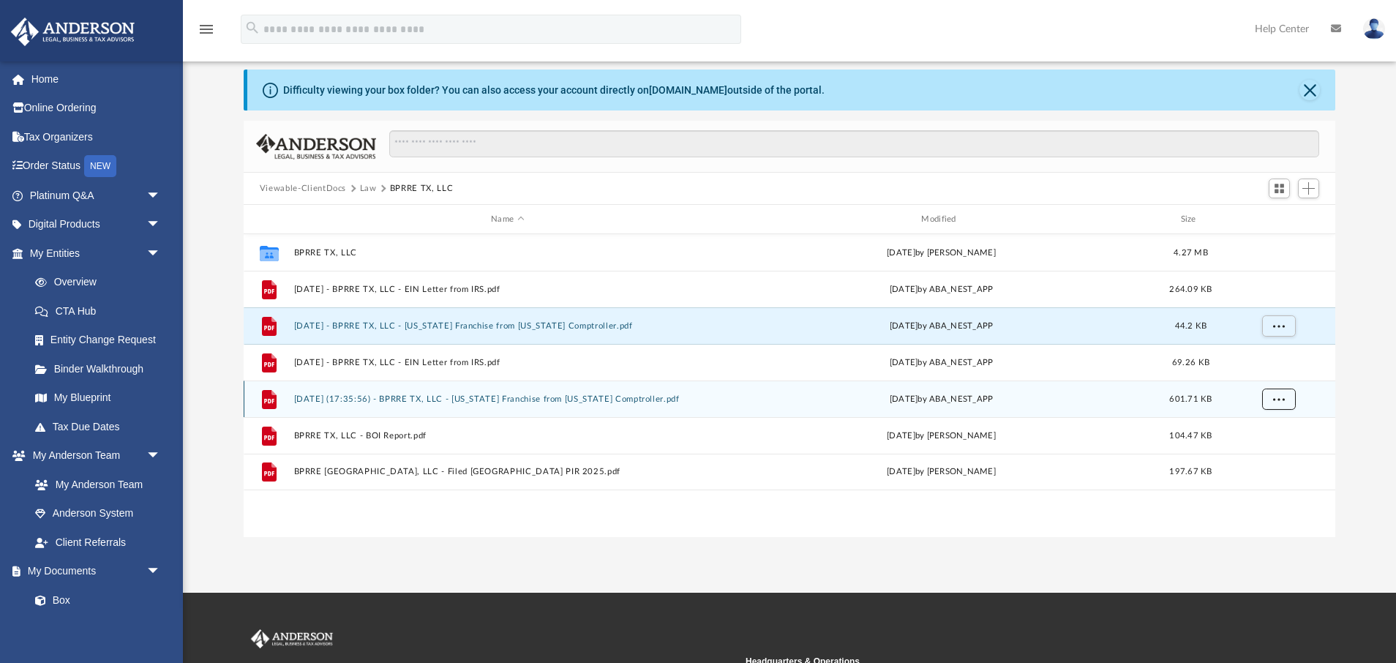
click at [1288, 396] on button "More options" at bounding box center [1278, 399] width 34 height 22
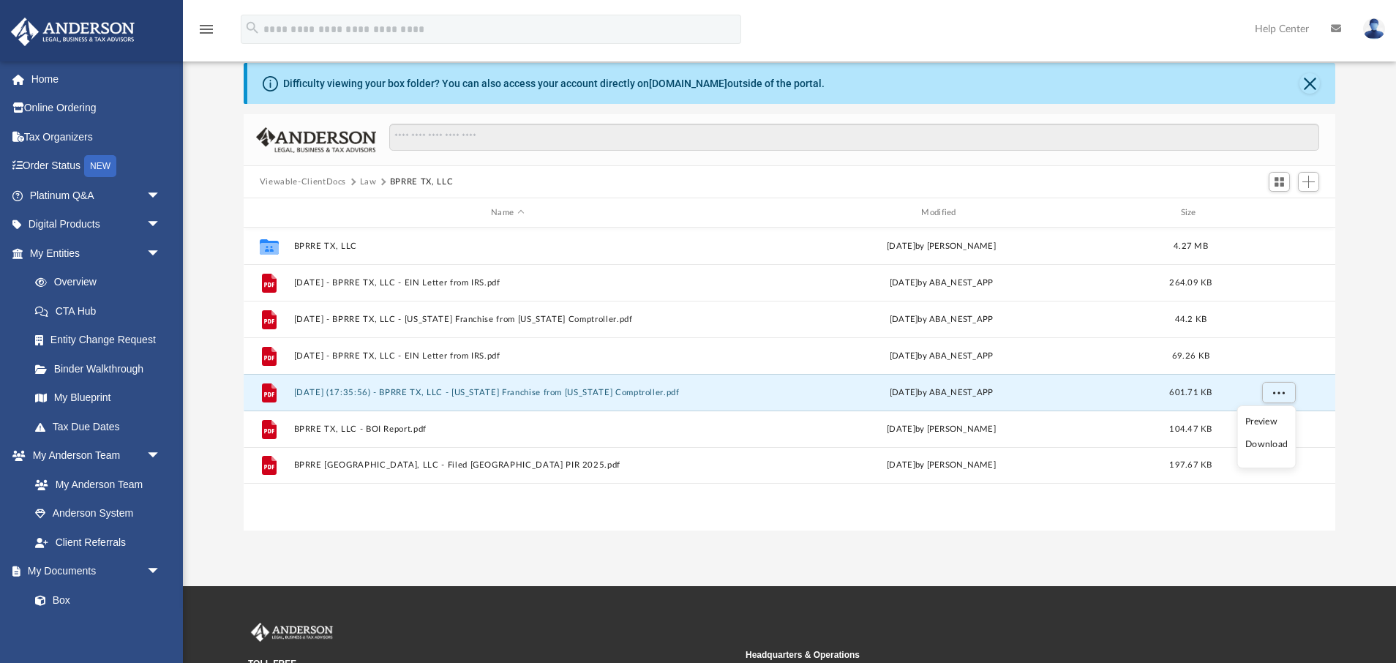
click at [1280, 452] on li "Download" at bounding box center [1266, 444] width 42 height 15
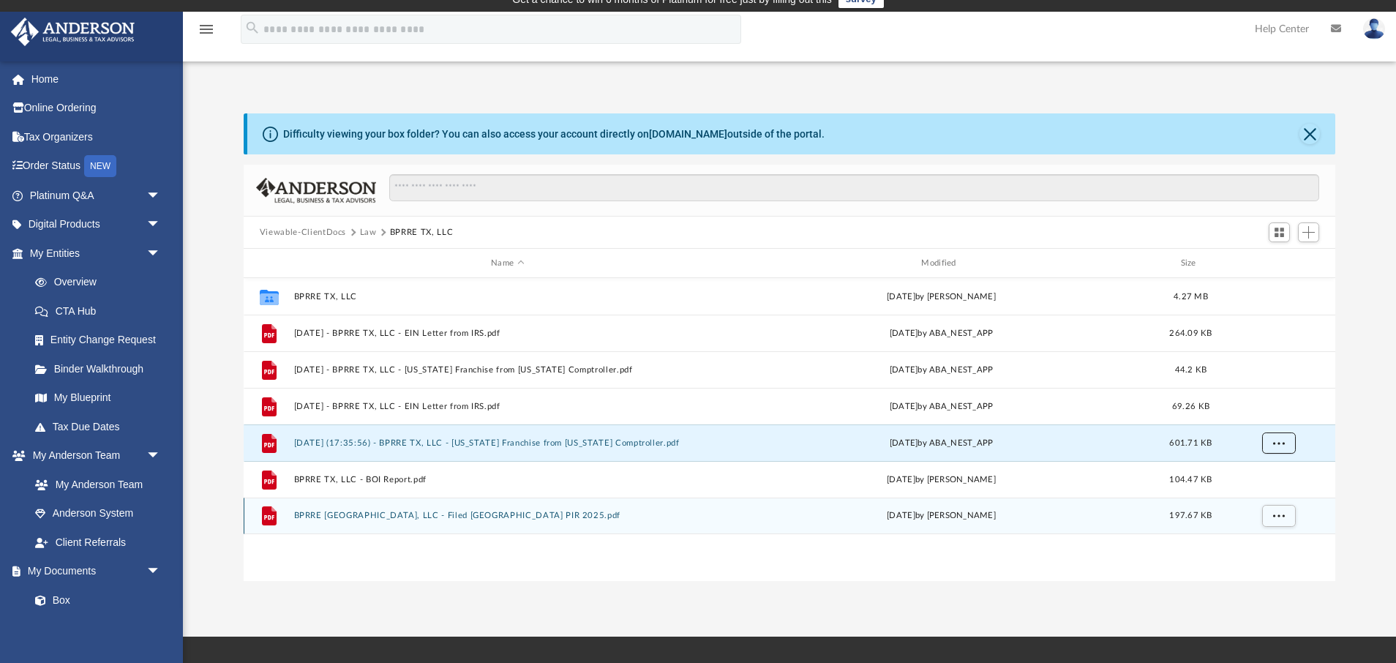
scroll to position [11, 0]
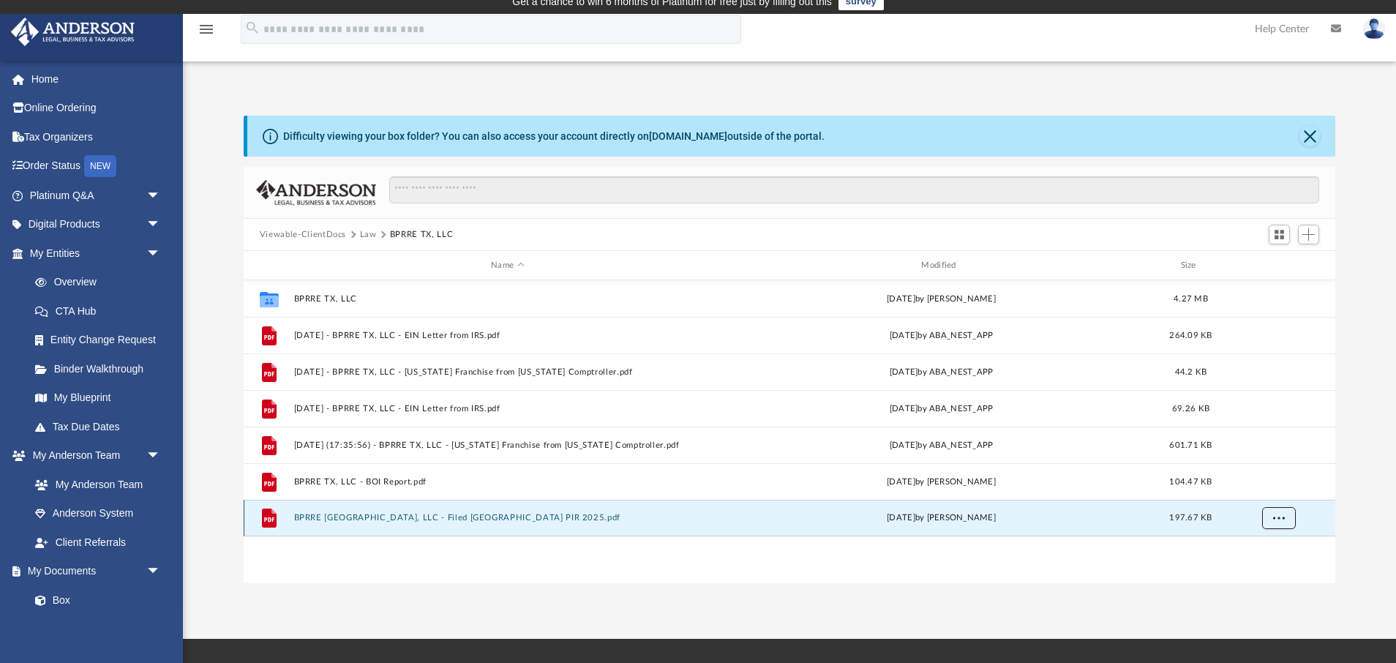
click at [1281, 518] on span "More options" at bounding box center [1278, 517] width 12 height 8
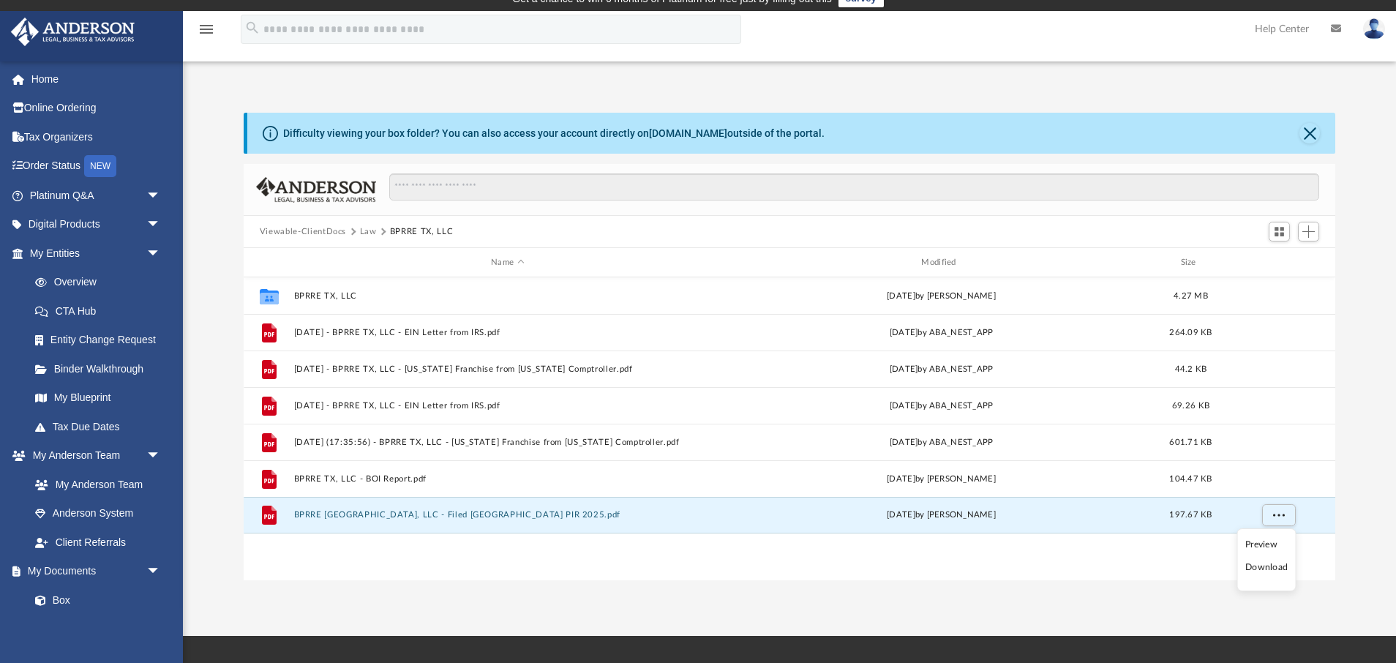
click at [1276, 575] on li "Download" at bounding box center [1266, 567] width 42 height 15
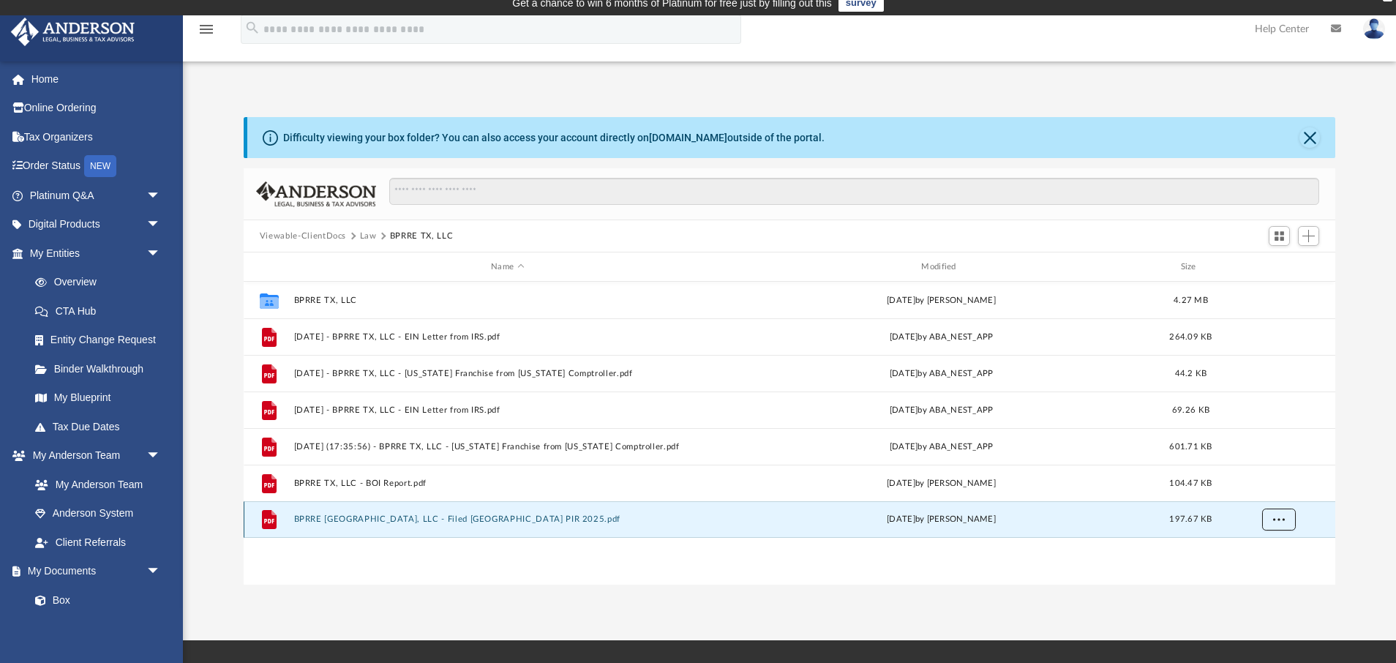
scroll to position [10, 0]
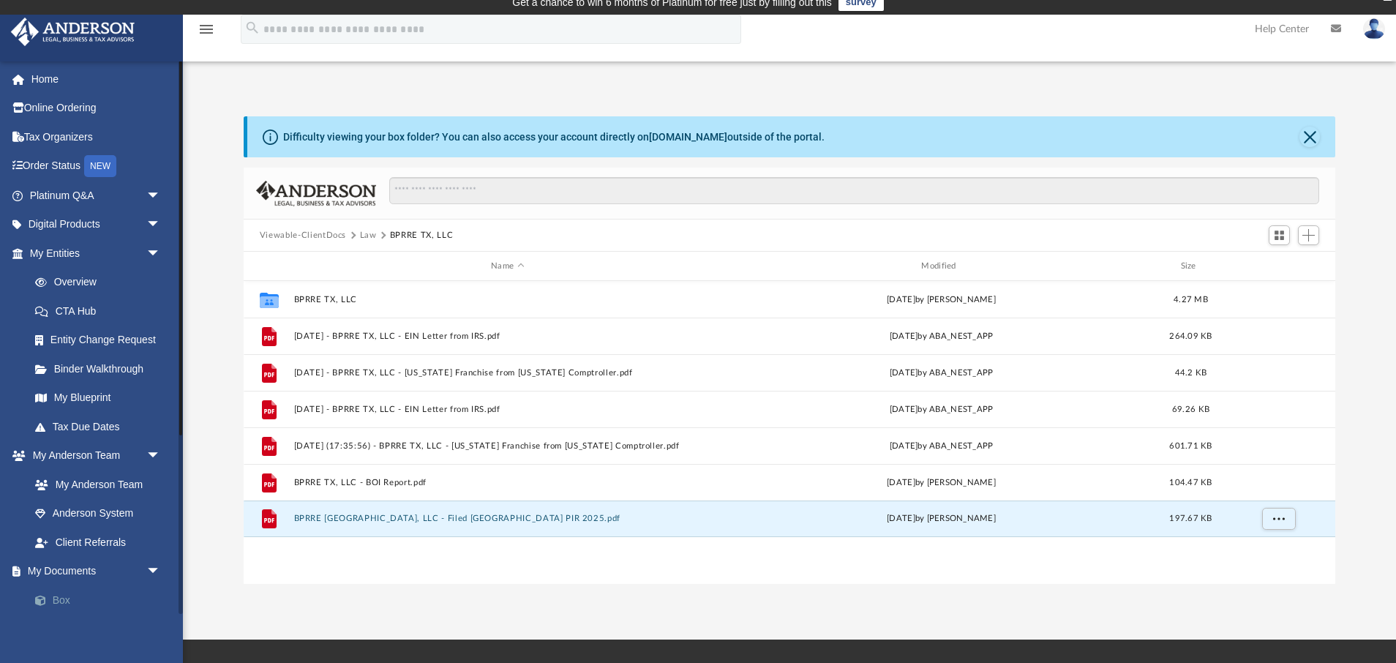
click at [59, 596] on link "Box" at bounding box center [101, 599] width 162 height 29
click at [371, 234] on button "Law" at bounding box center [368, 235] width 17 height 13
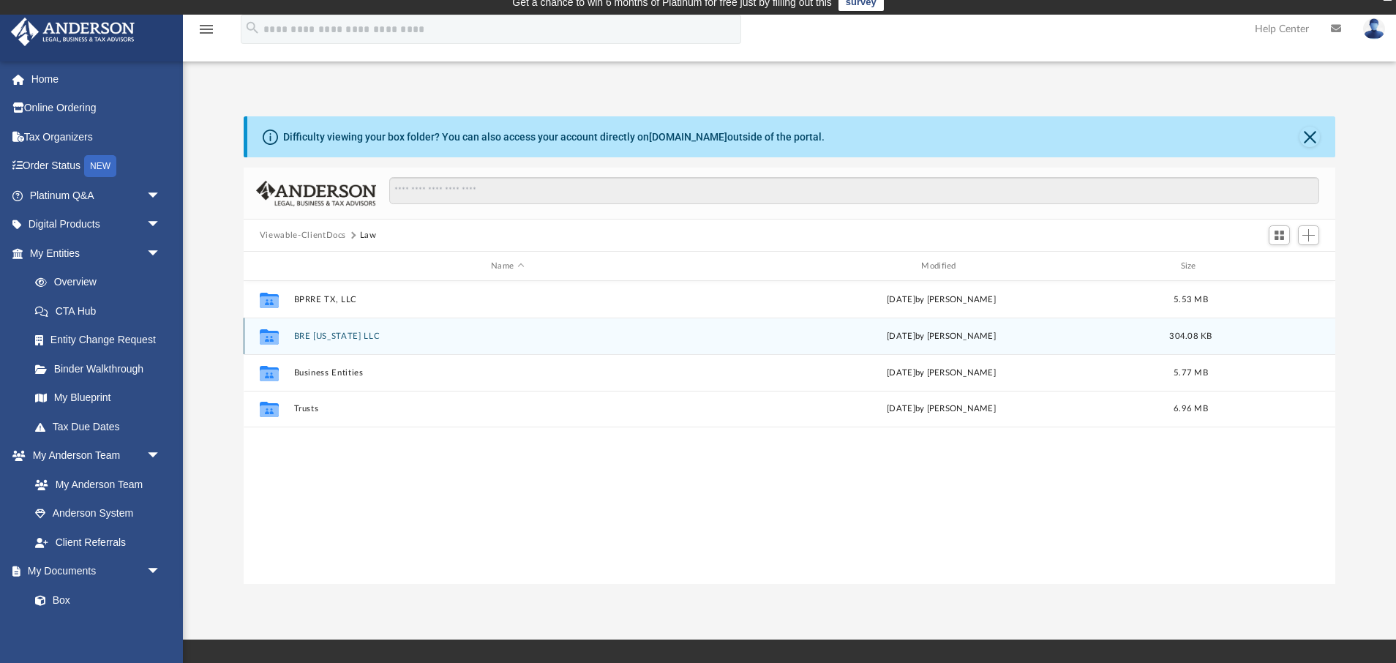
click at [336, 336] on button "BRE [US_STATE] LLC" at bounding box center [506, 336] width 427 height 10
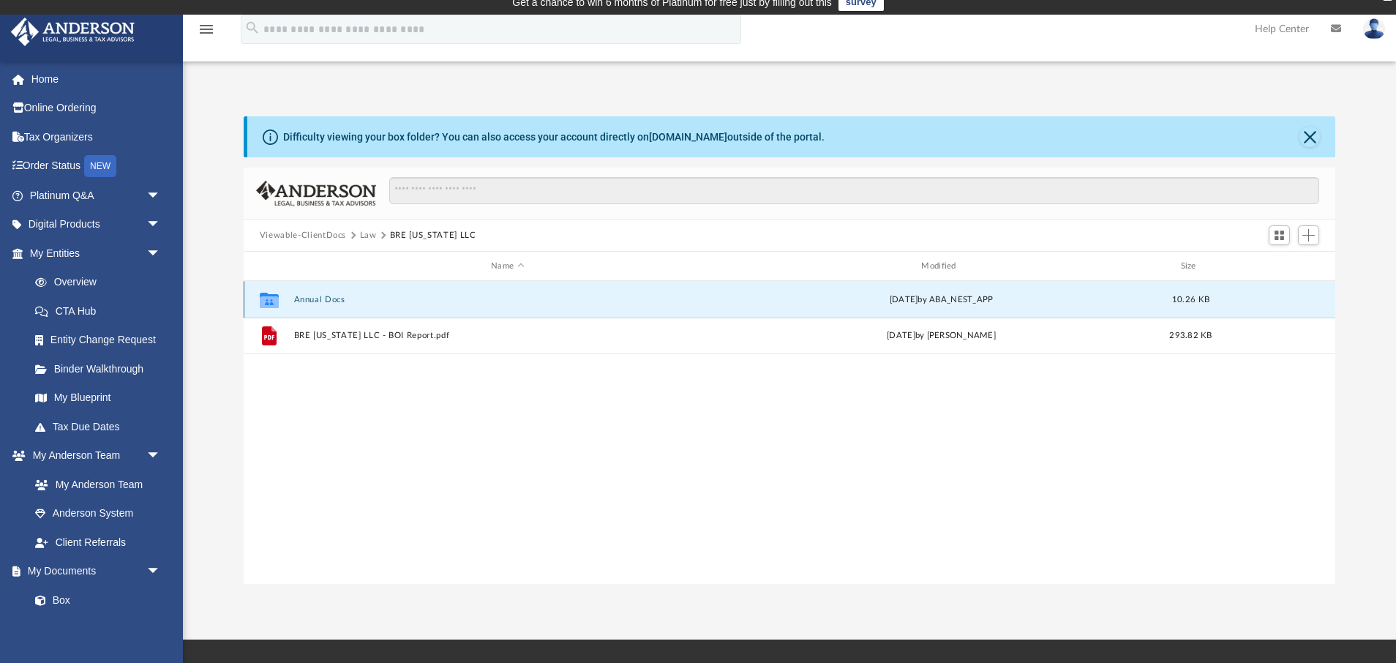
click at [323, 295] on button "Annual Docs" at bounding box center [506, 300] width 427 height 10
click at [449, 298] on button "BRE [US_STATE] LLC - Filed Annual Report 2024.pdf" at bounding box center [506, 299] width 427 height 10
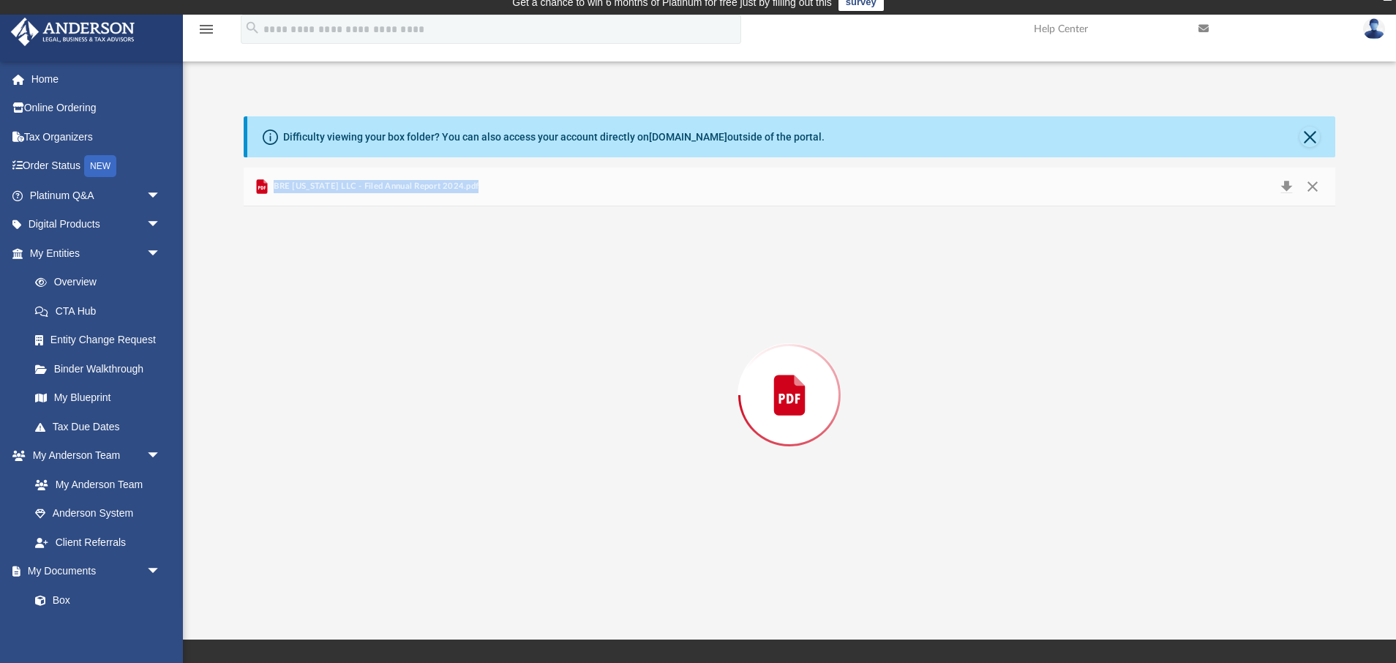
click at [449, 298] on div "Preview" at bounding box center [789, 394] width 1091 height 377
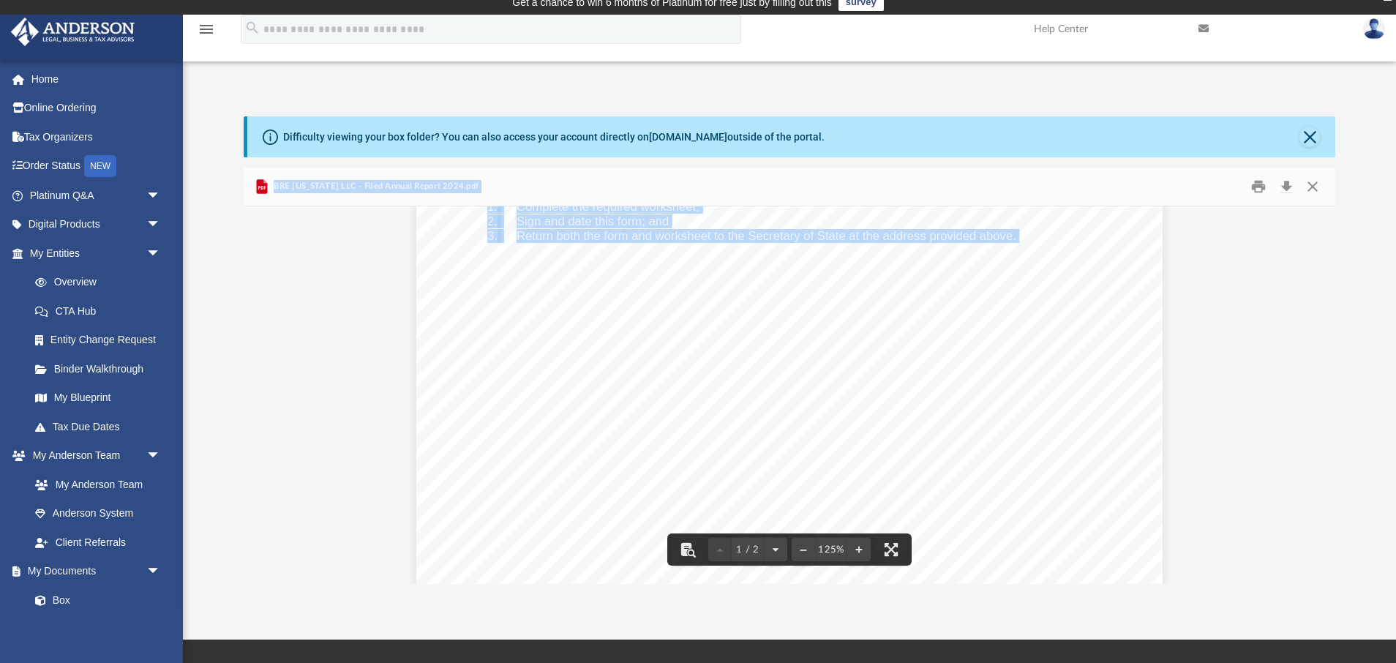
scroll to position [0, 0]
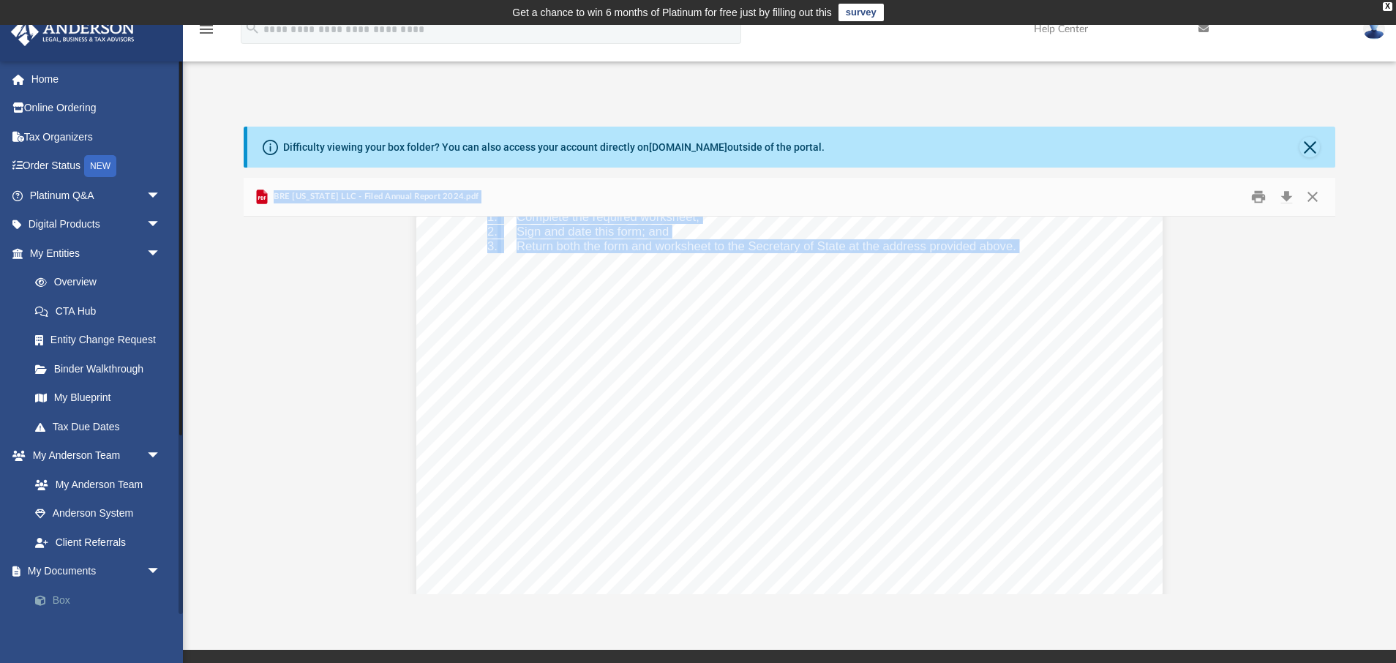
click at [63, 598] on link "Box" at bounding box center [101, 599] width 162 height 29
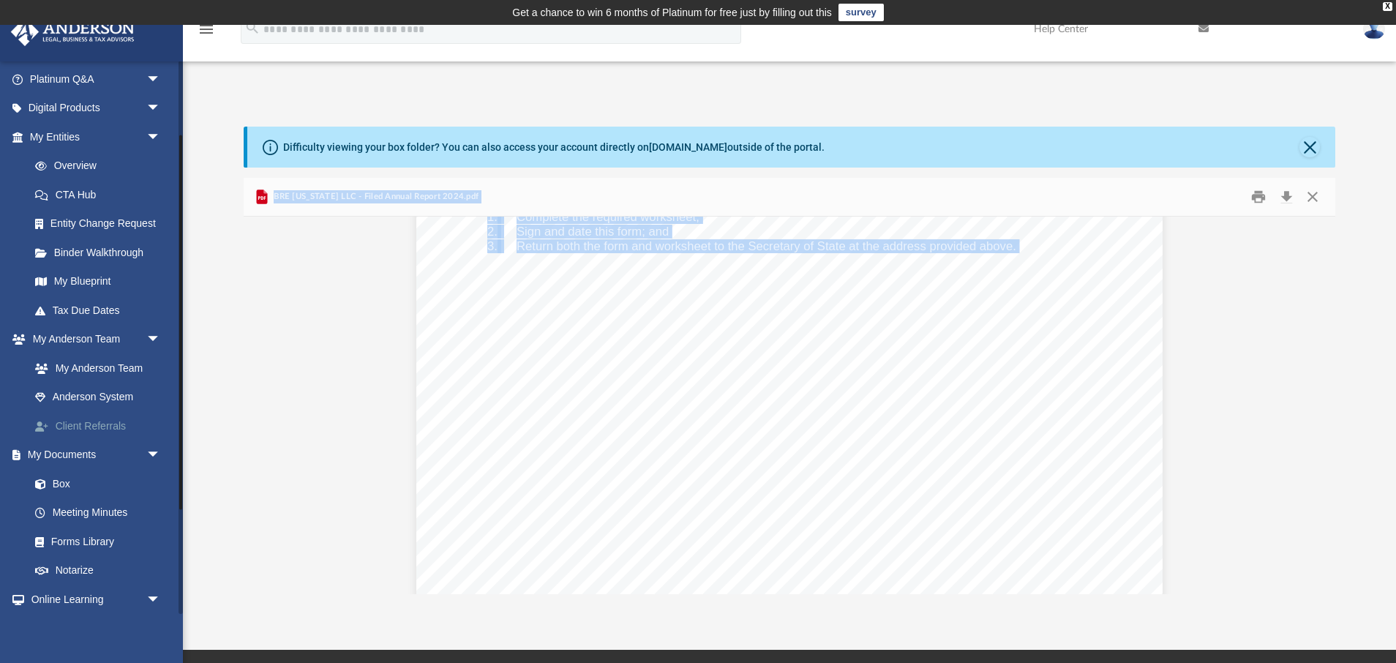
scroll to position [140, 0]
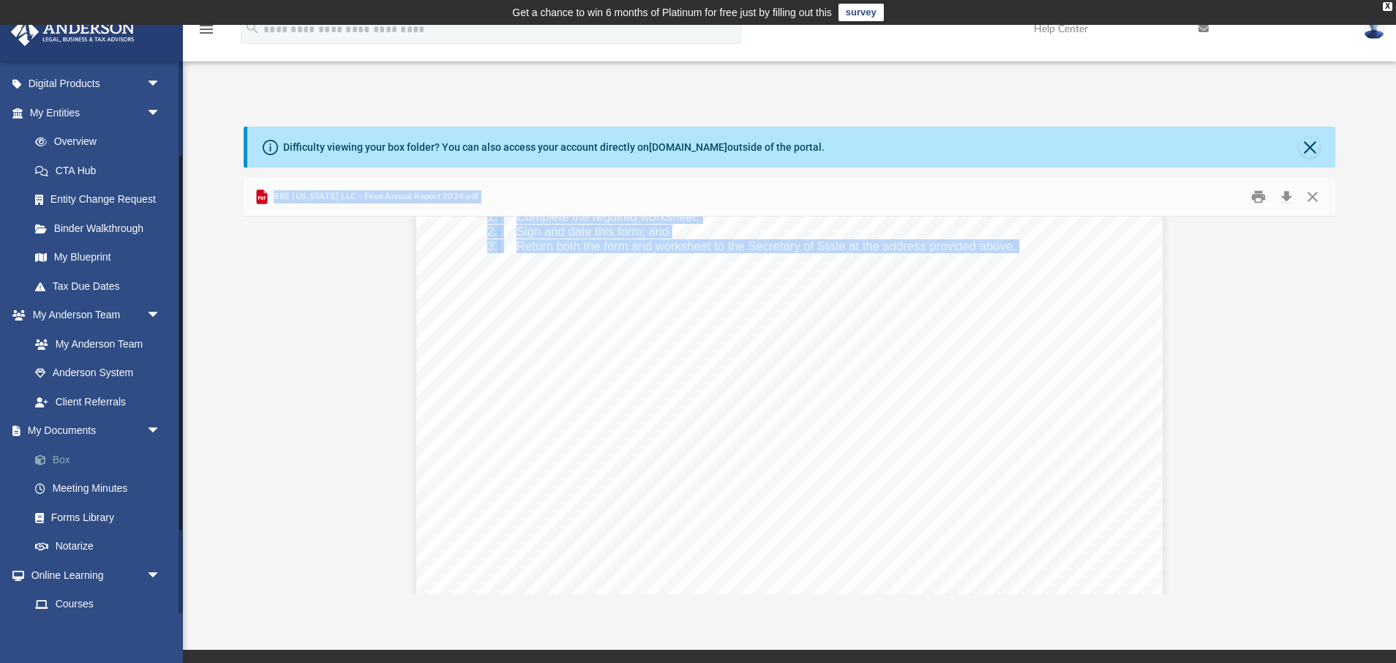
click at [56, 456] on link "Box" at bounding box center [101, 459] width 162 height 29
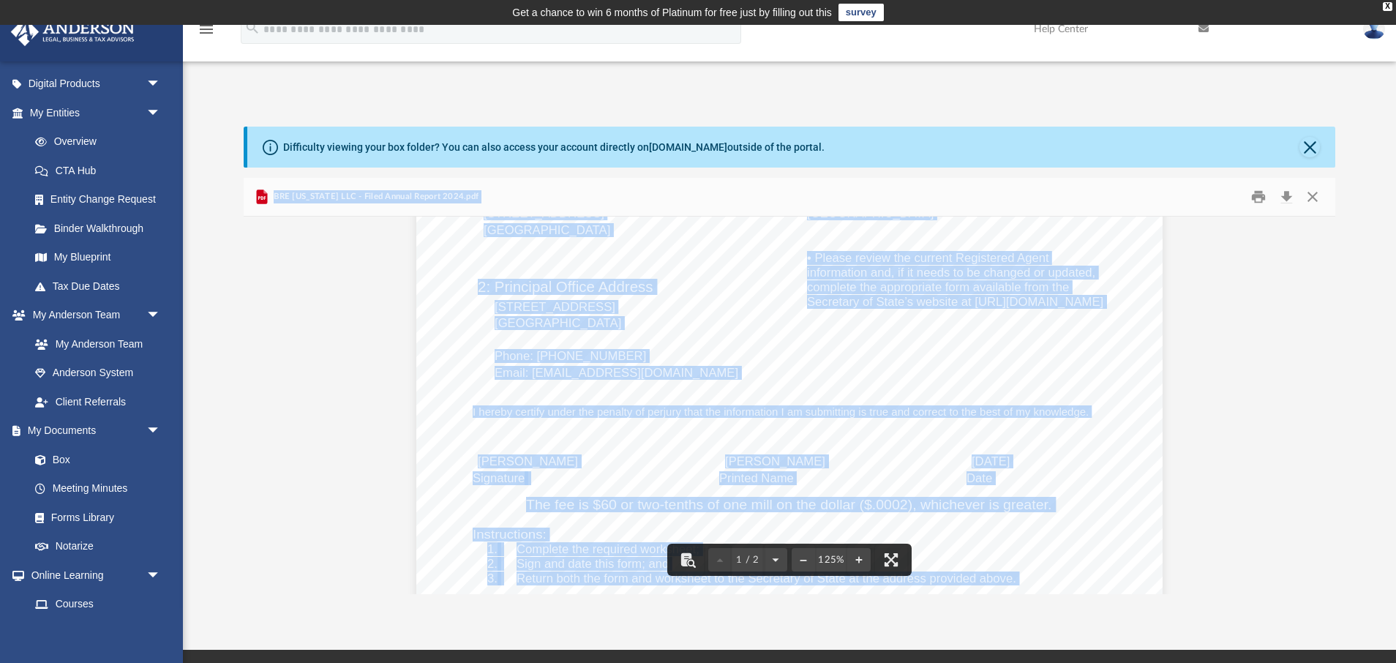
scroll to position [0, 0]
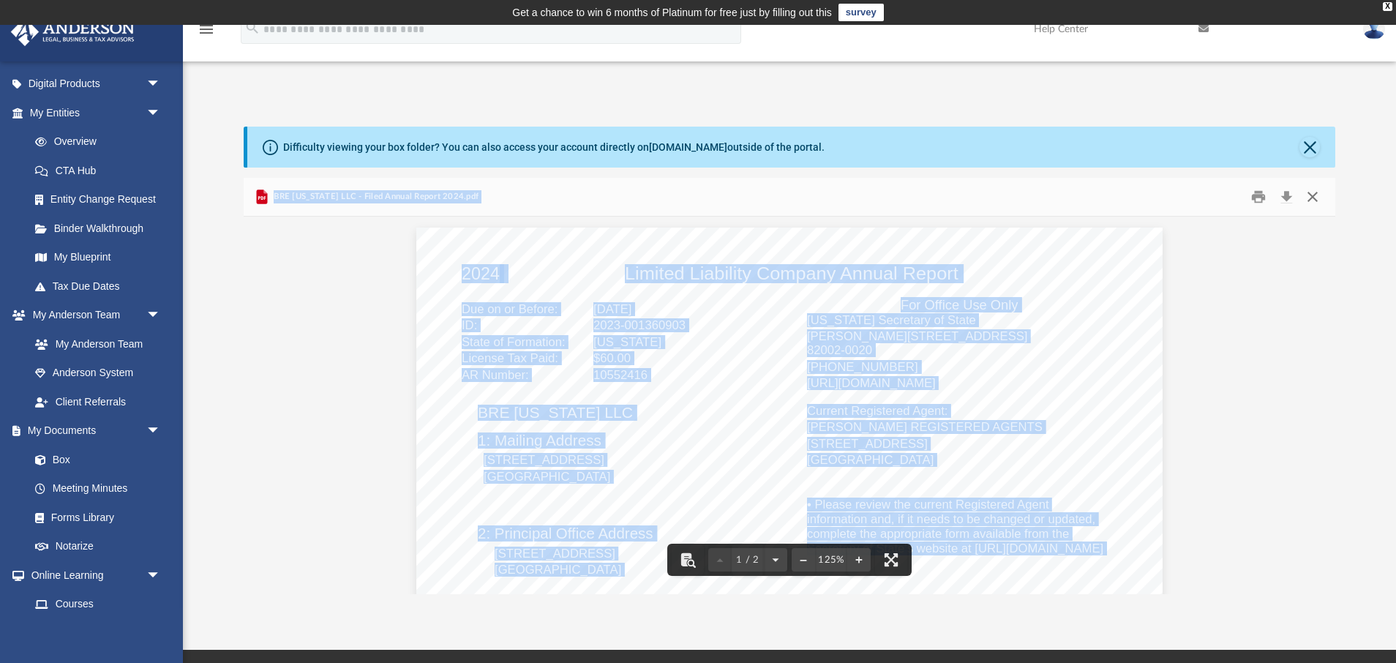
click at [1312, 192] on button "Close" at bounding box center [1312, 197] width 26 height 23
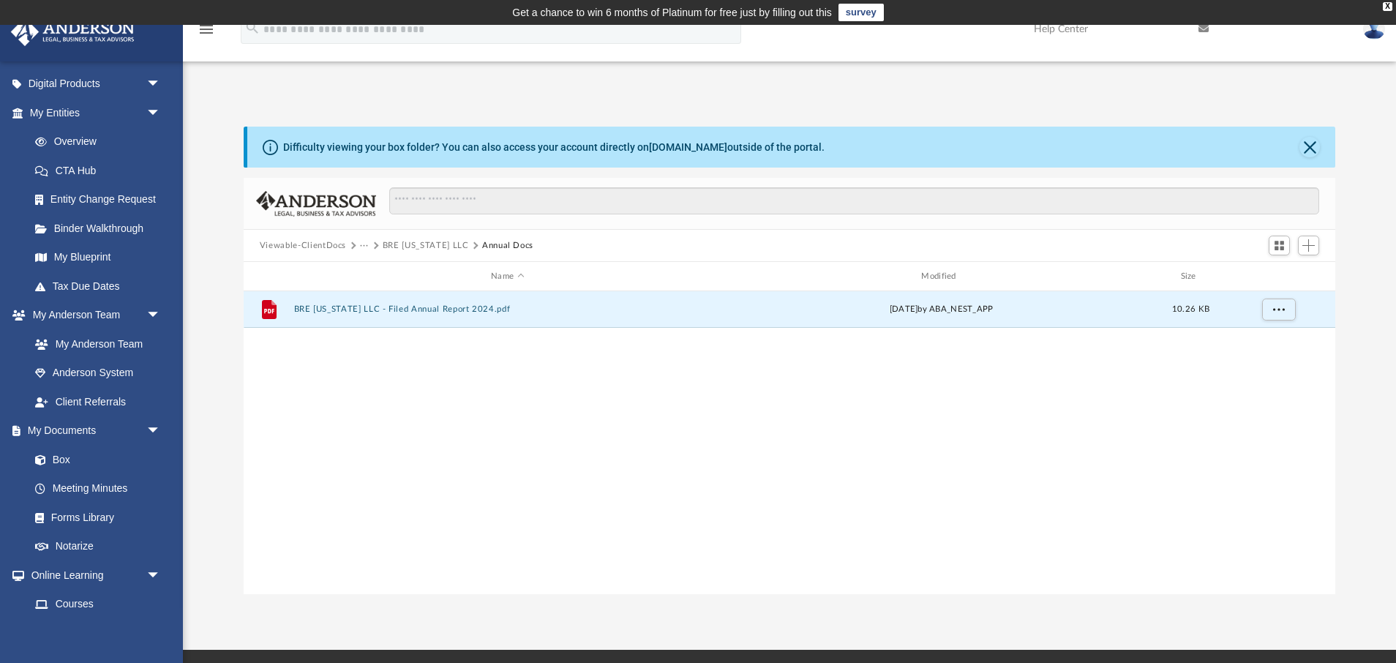
click at [405, 246] on button "BRE [US_STATE] LLC" at bounding box center [426, 245] width 86 height 13
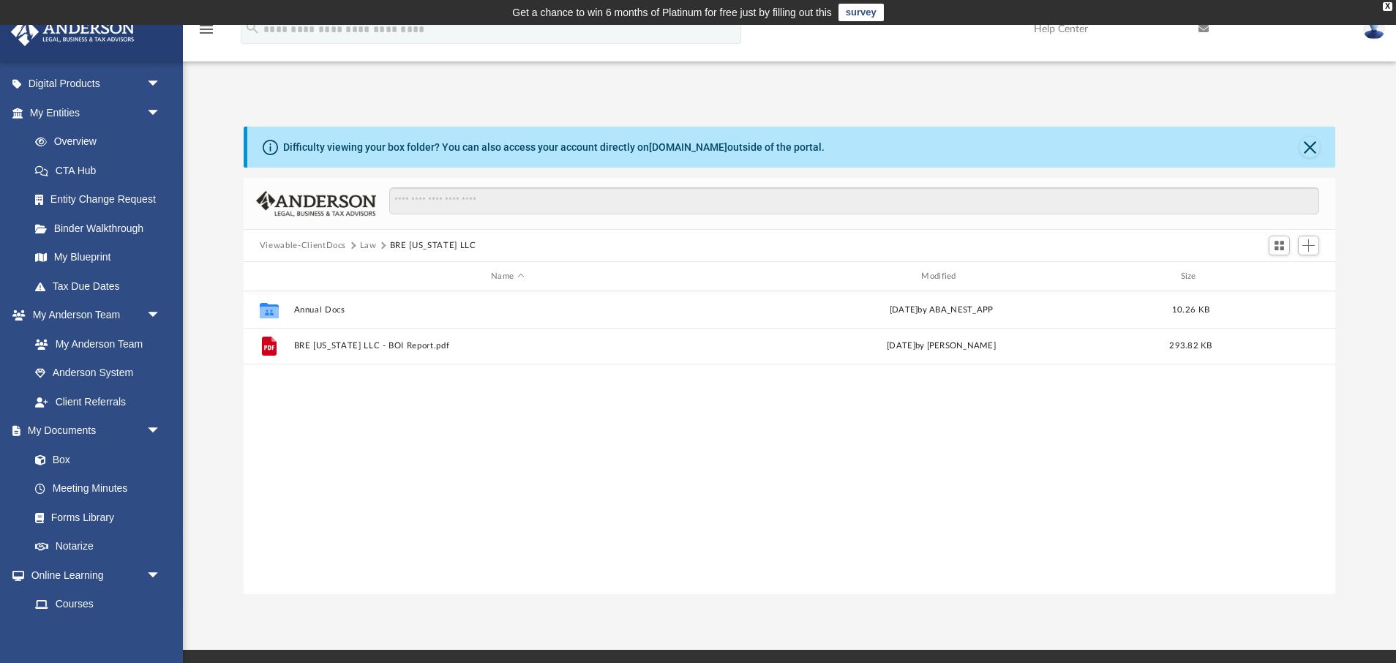
click at [367, 246] on button "Law" at bounding box center [368, 245] width 17 height 13
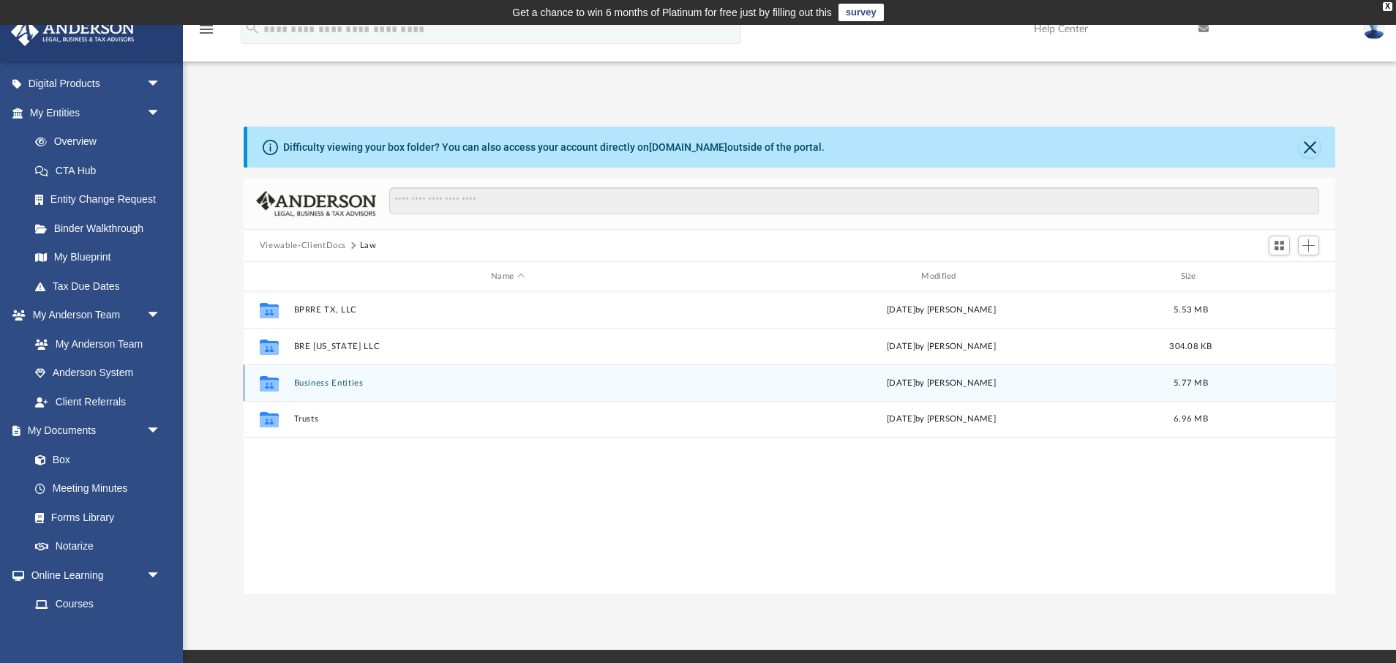
click at [337, 378] on button "Business Entities" at bounding box center [506, 383] width 427 height 10
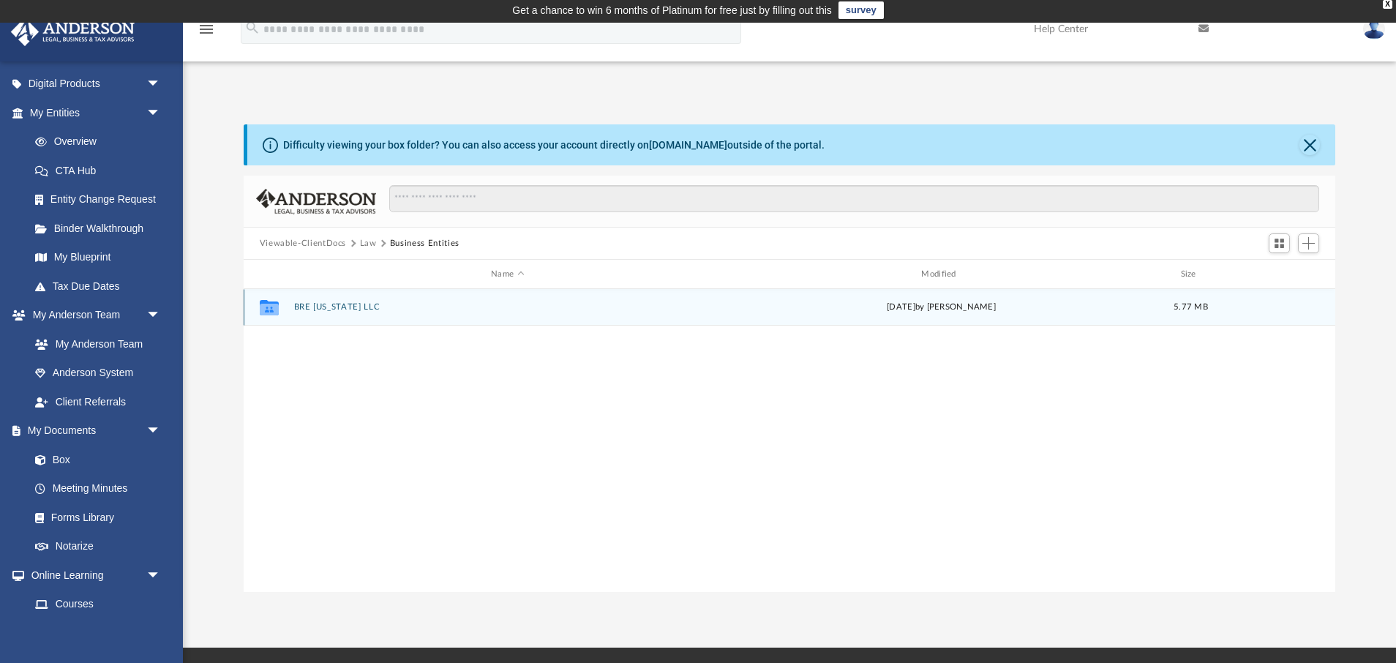
scroll to position [11, 0]
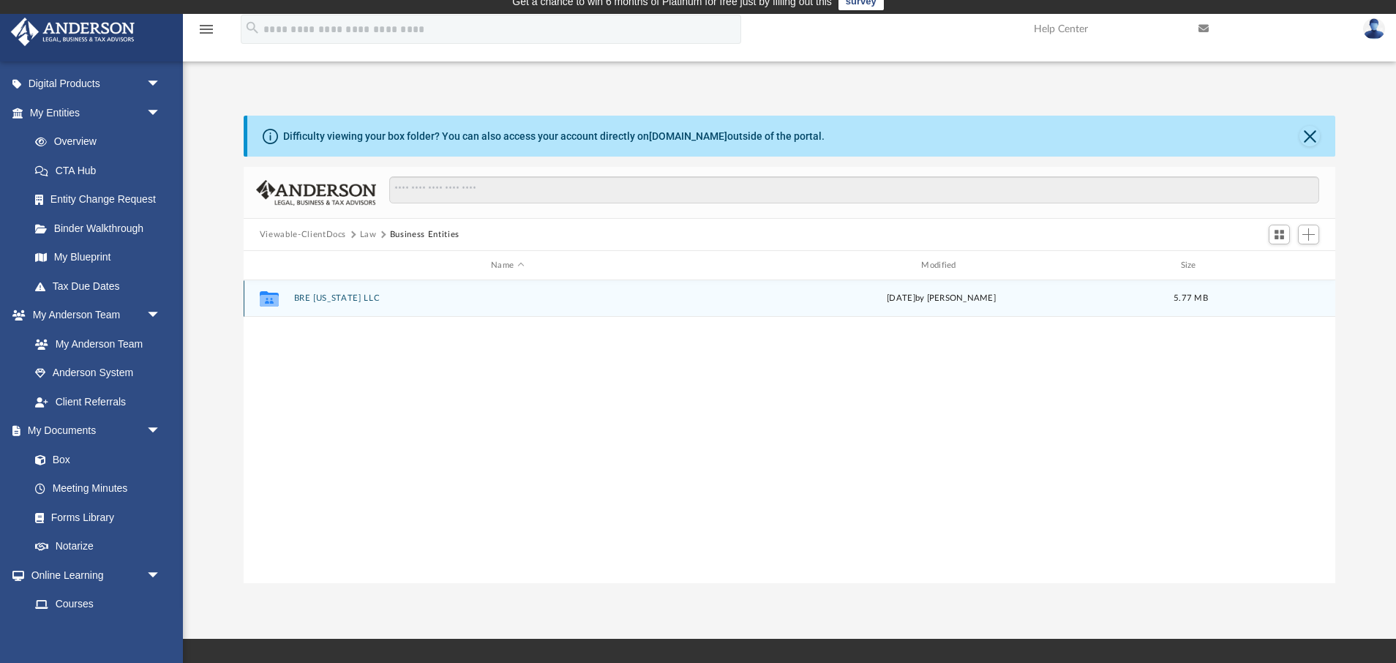
click at [343, 296] on button "BRE [US_STATE] LLC" at bounding box center [506, 298] width 427 height 10
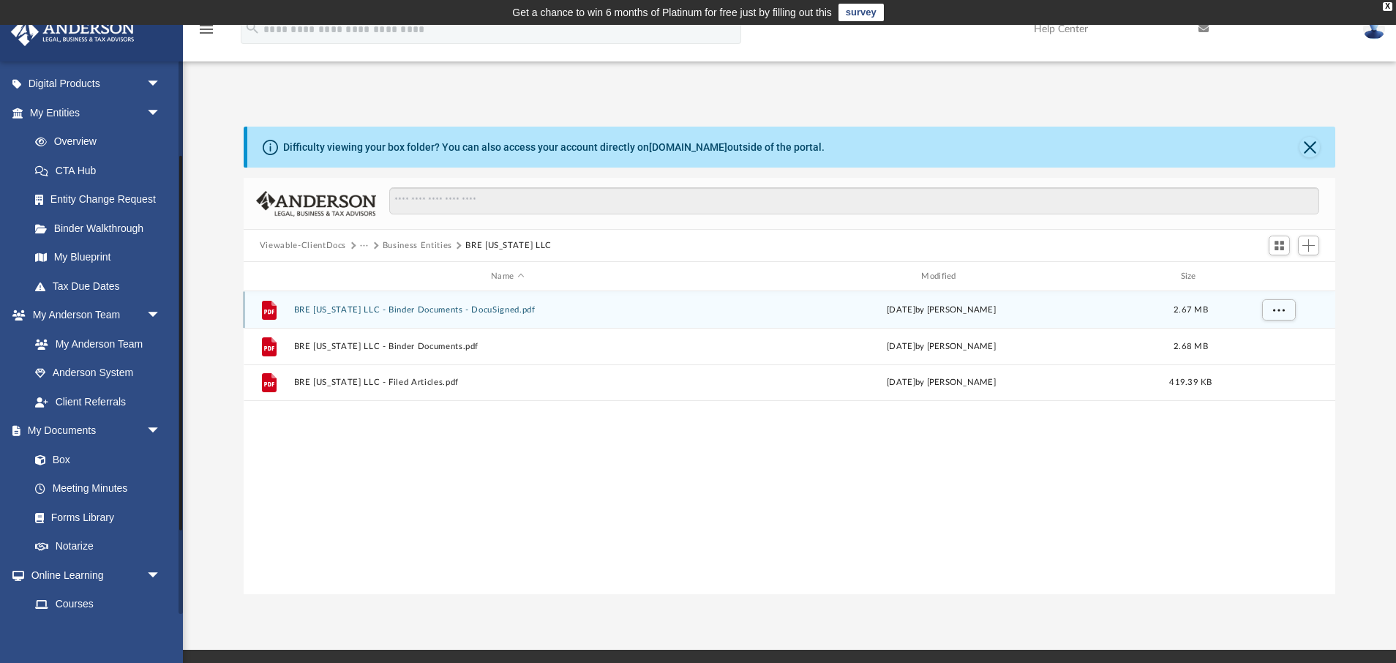
scroll to position [1, 0]
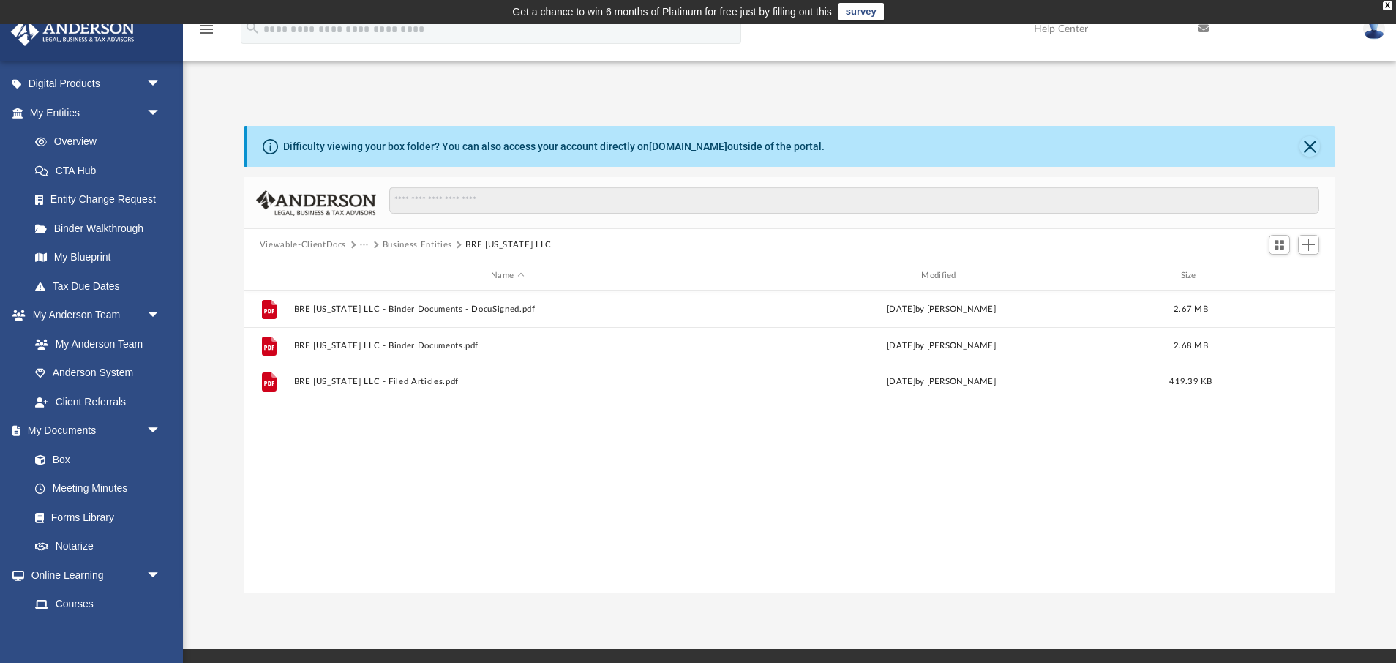
click at [438, 243] on button "Business Entities" at bounding box center [417, 244] width 69 height 13
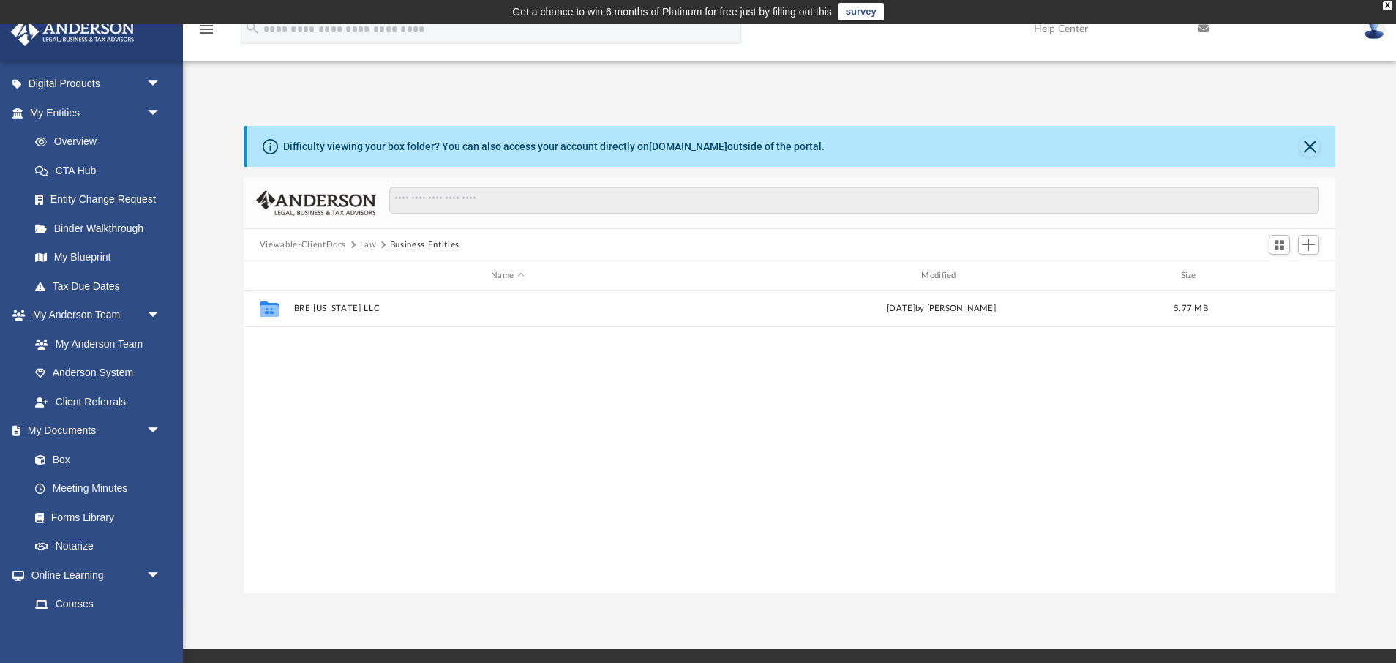
click at [366, 247] on button "Law" at bounding box center [368, 244] width 17 height 13
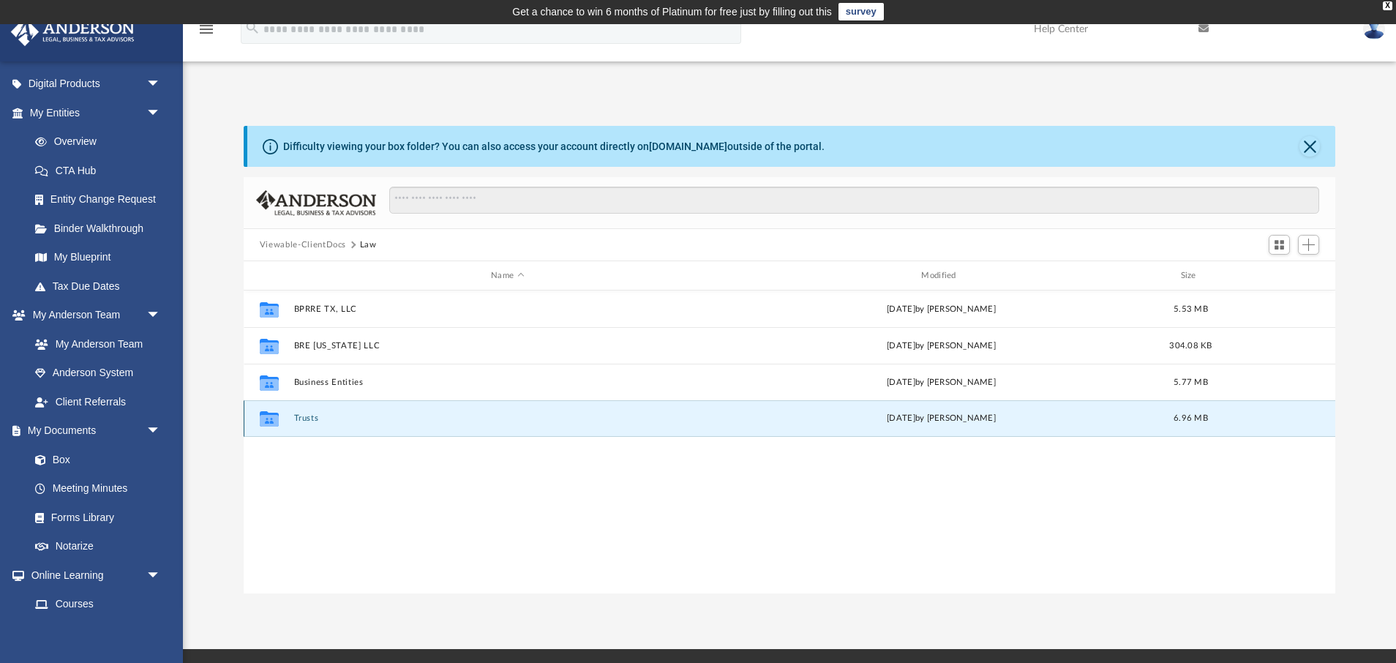
click at [303, 418] on button "Trusts" at bounding box center [506, 418] width 427 height 10
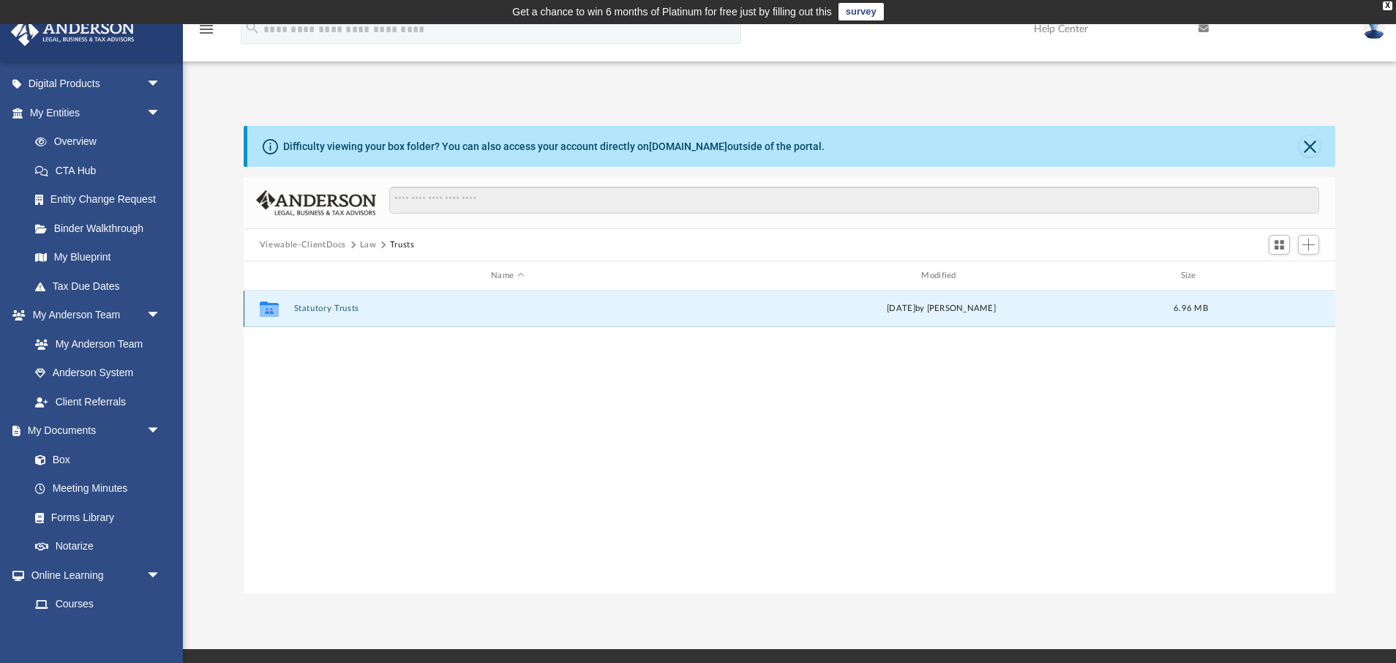
click at [343, 309] on button "Statutory Trusts" at bounding box center [506, 309] width 427 height 10
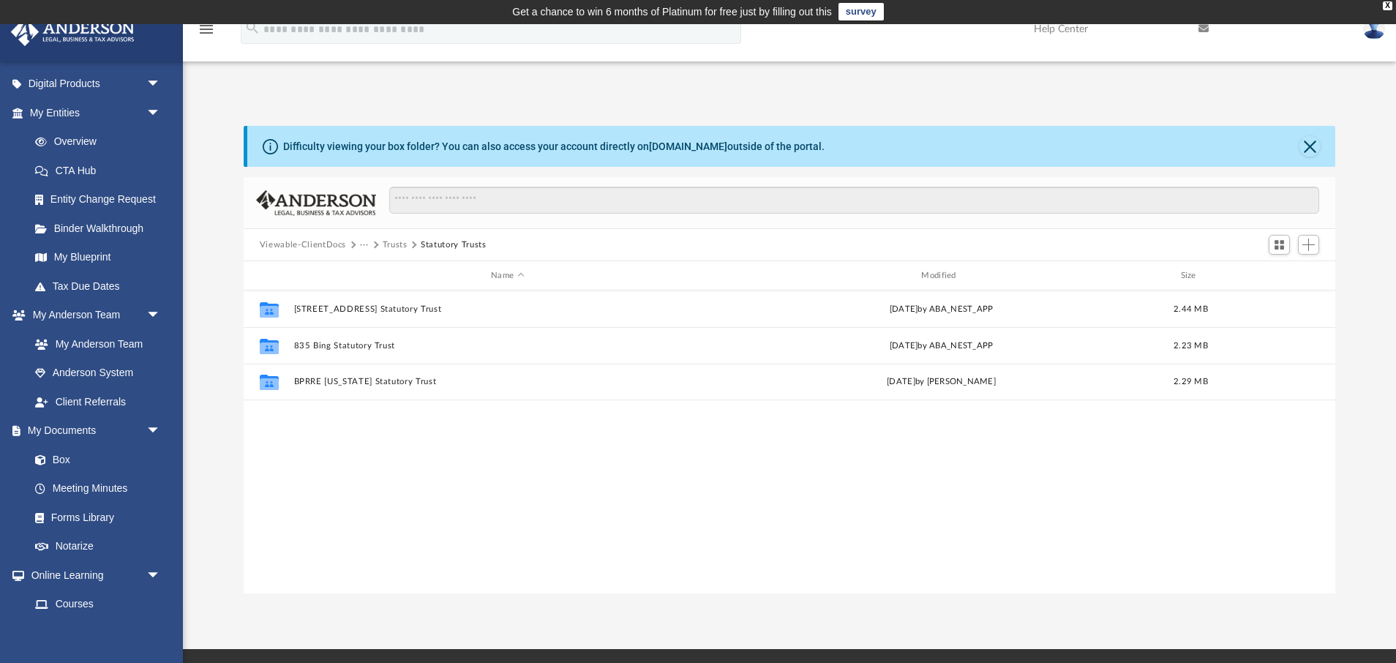
click at [388, 243] on button "Trusts" at bounding box center [395, 244] width 25 height 13
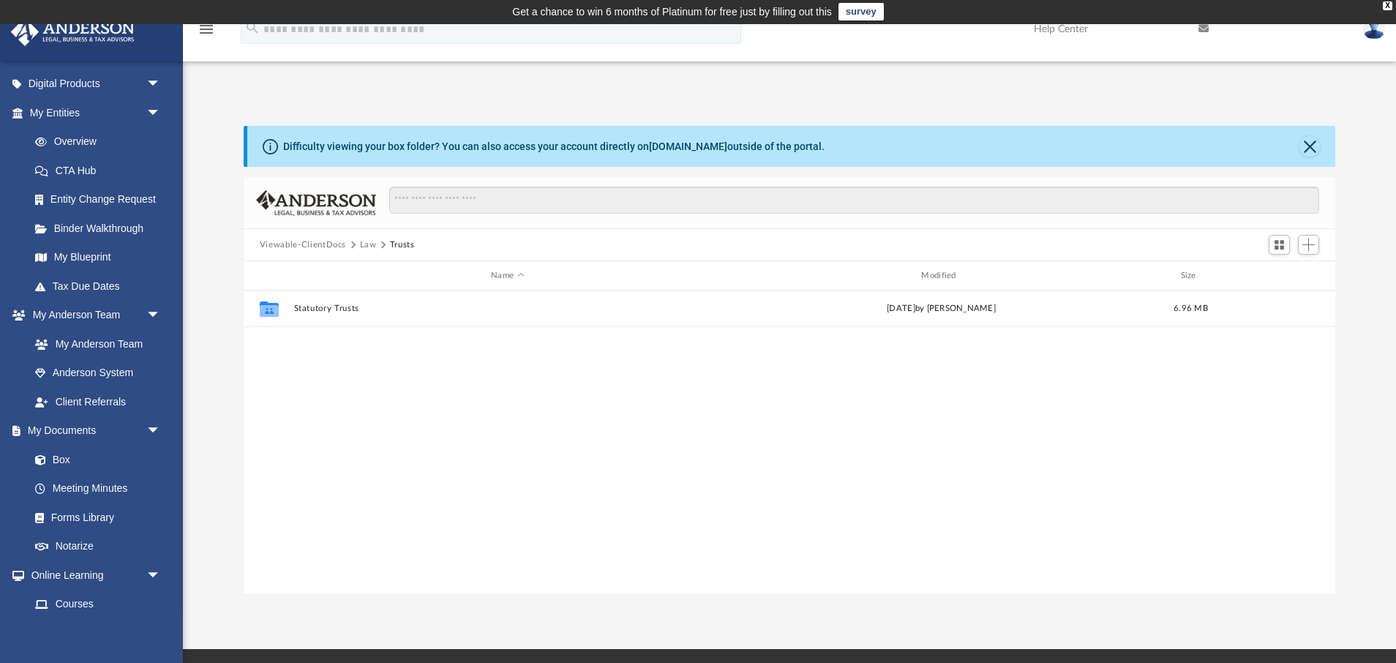
click at [373, 244] on button "Law" at bounding box center [368, 244] width 17 height 13
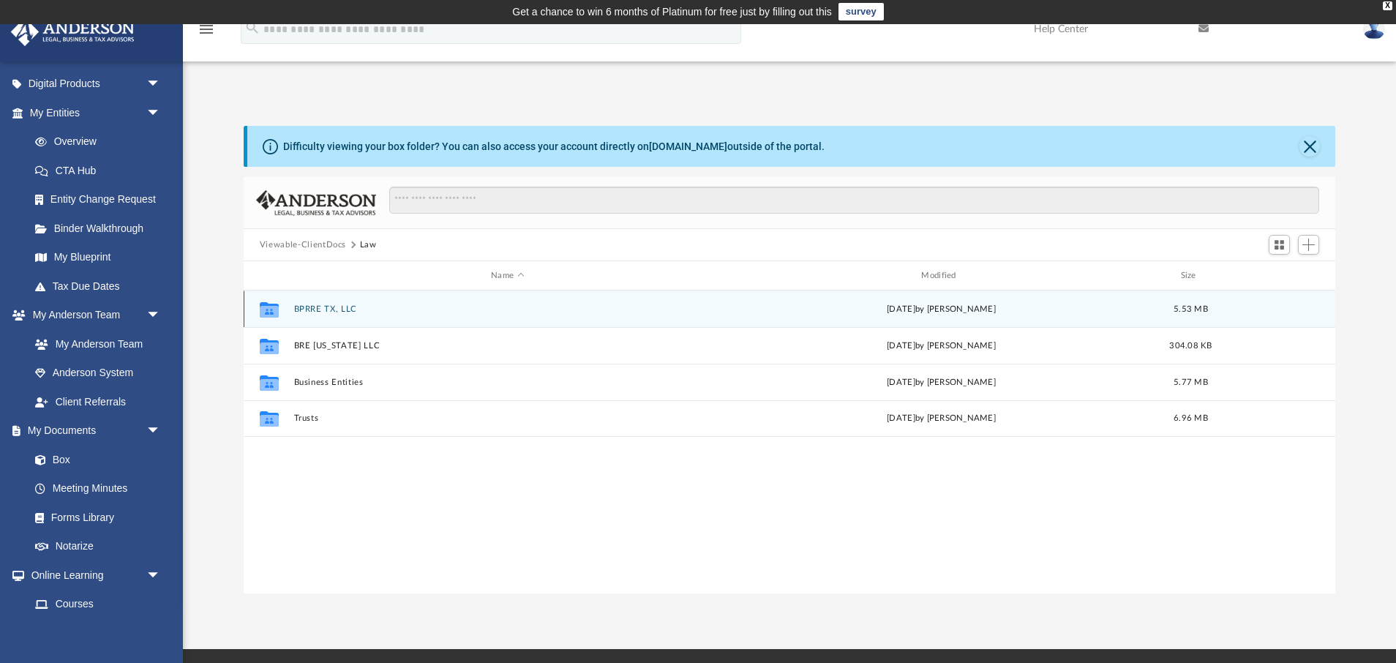
click at [328, 309] on button "BPRRE TX, LLC" at bounding box center [506, 309] width 427 height 10
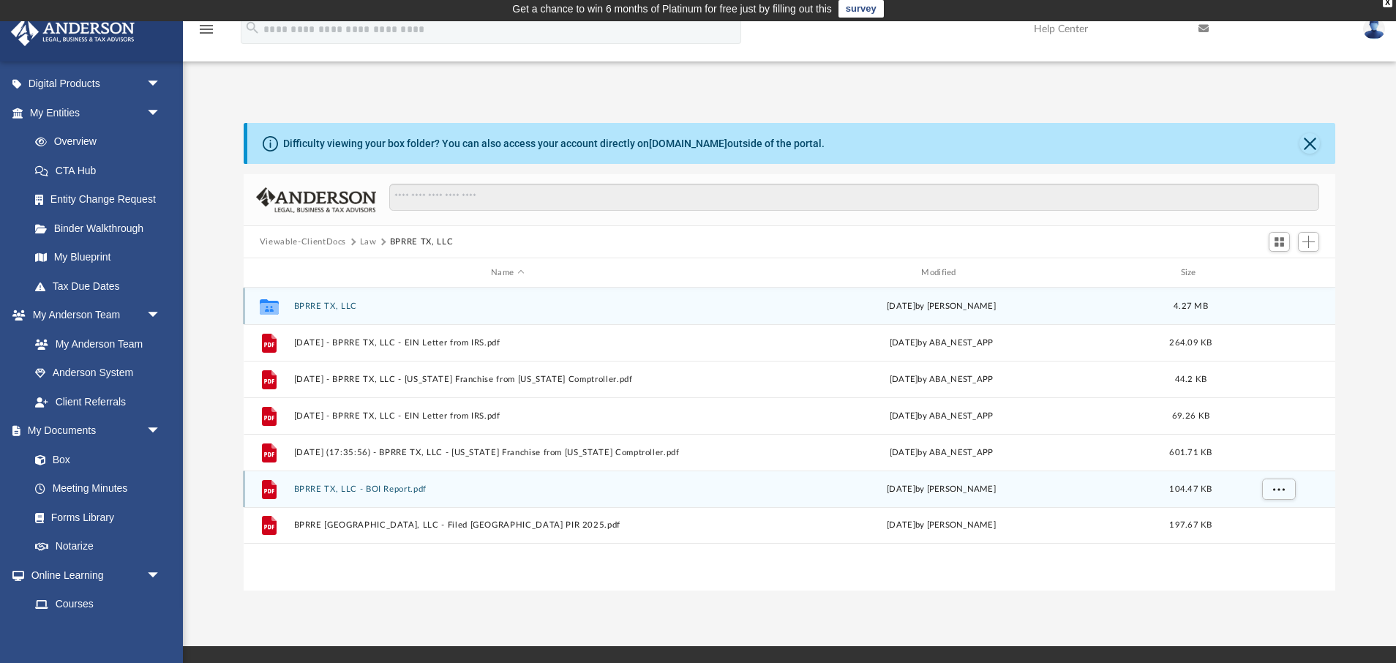
scroll to position [3, 0]
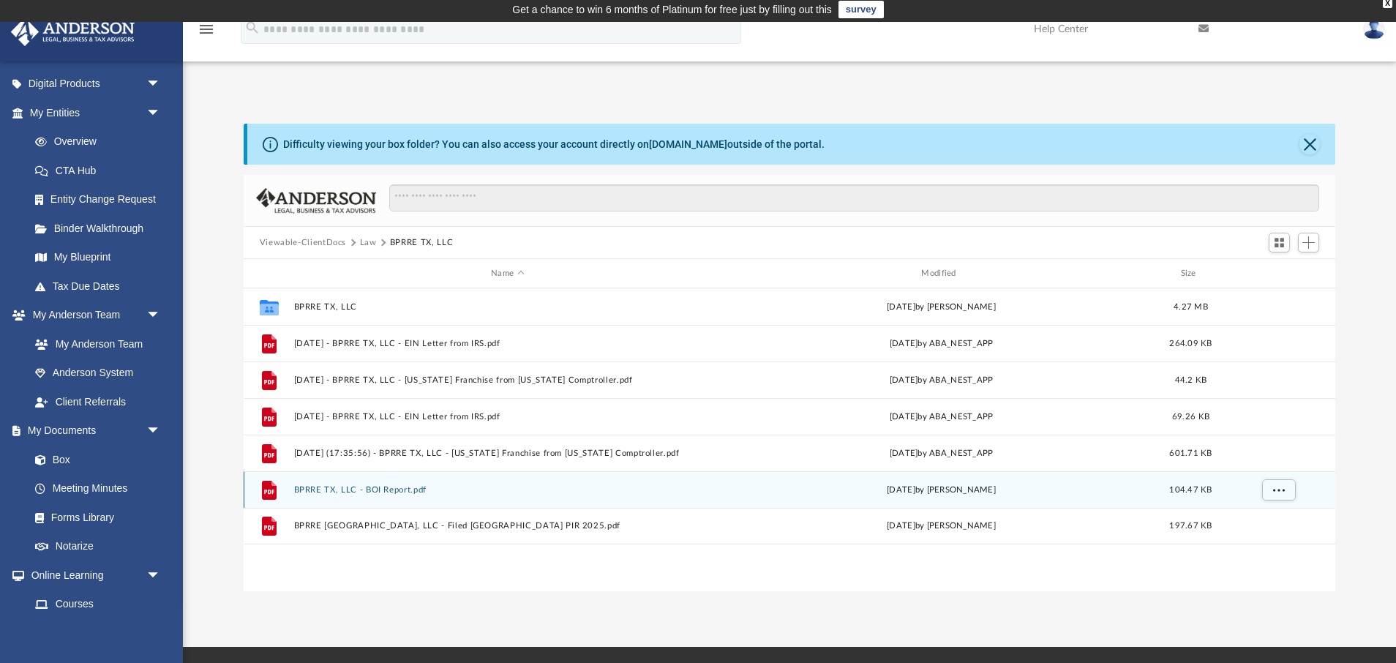
click at [355, 486] on button "BPRRE TX, LLC - BOI Report.pdf" at bounding box center [506, 490] width 427 height 10
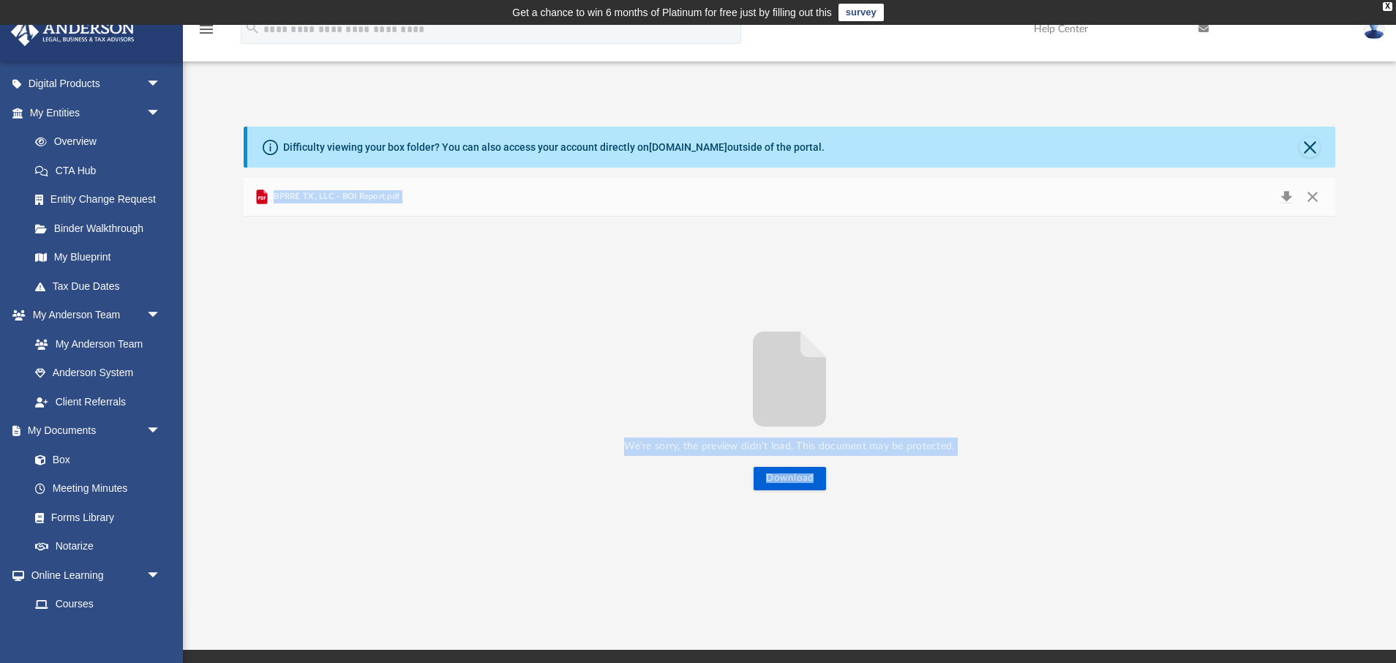
scroll to position [1, 0]
